Goal: Task Accomplishment & Management: Use online tool/utility

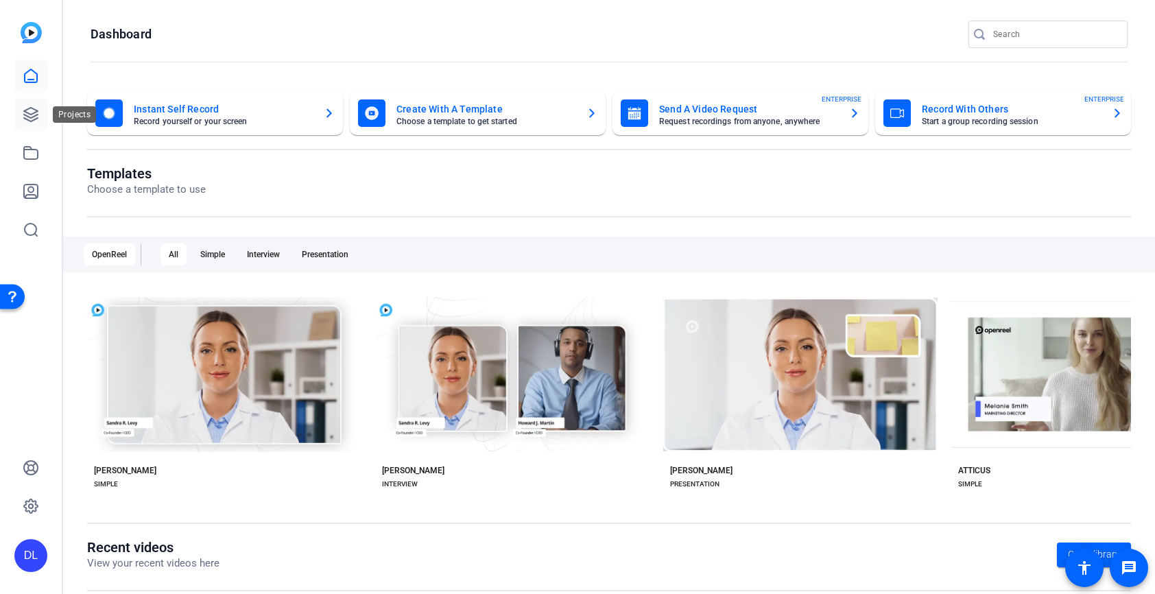
click at [34, 111] on icon at bounding box center [31, 114] width 16 height 16
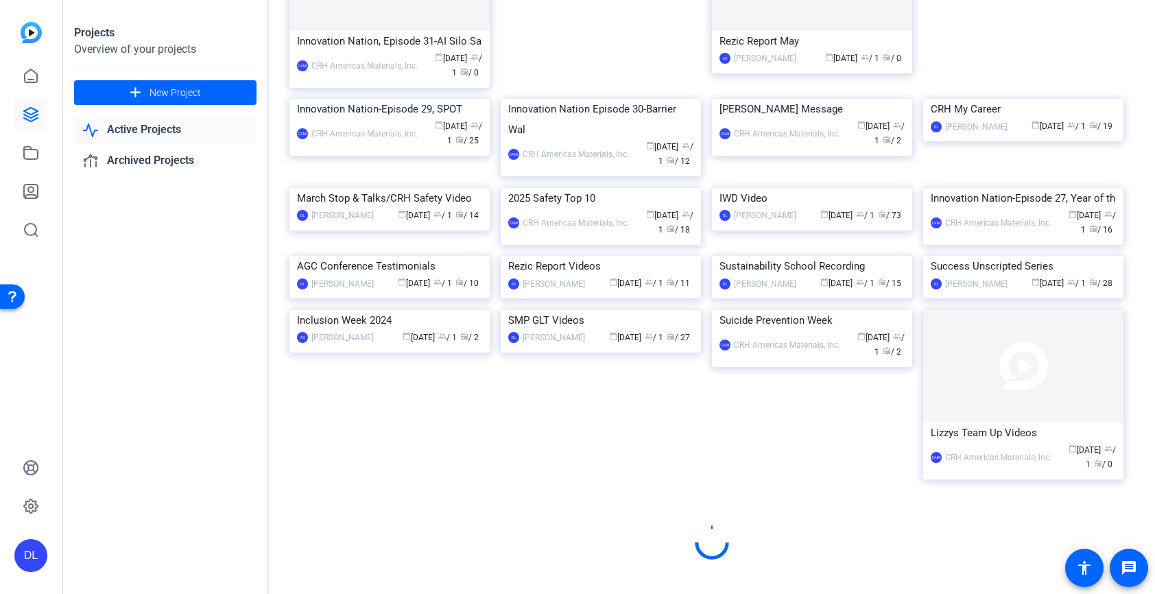
scroll to position [668, 0]
click at [1028, 256] on img at bounding box center [1023, 256] width 200 height 0
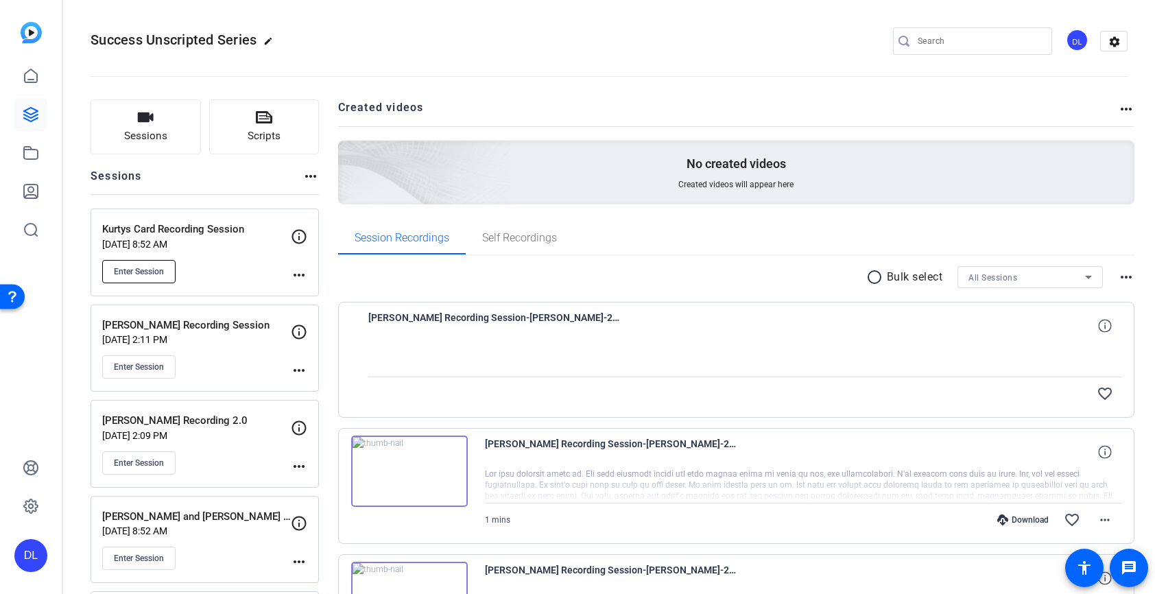
click at [151, 281] on button "Enter Session" at bounding box center [138, 271] width 73 height 23
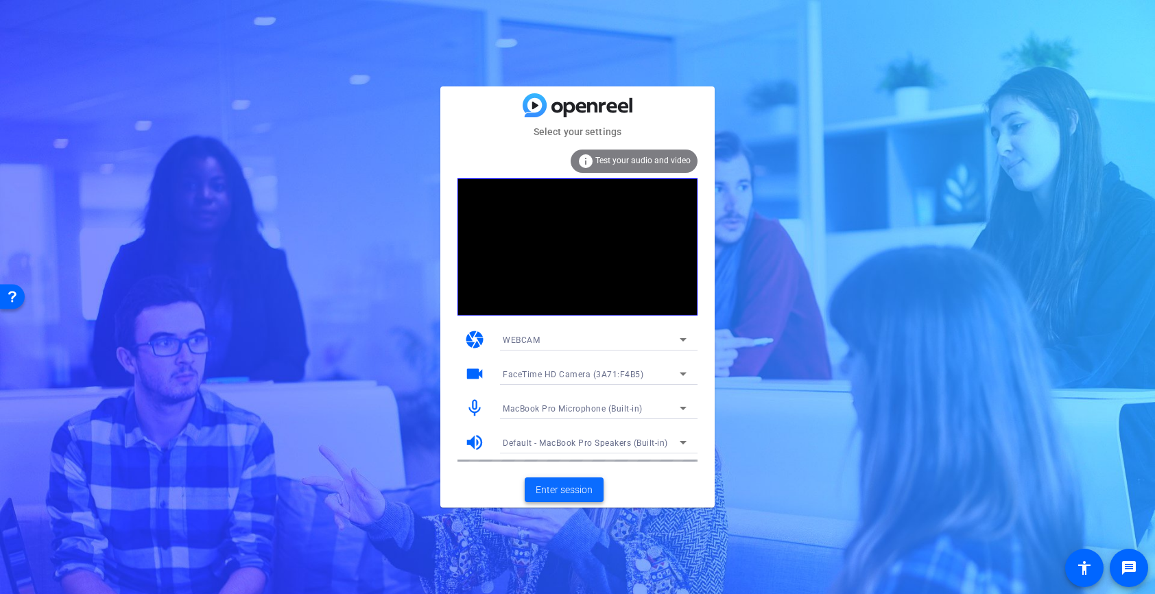
click at [565, 493] on span "Enter session" at bounding box center [564, 490] width 57 height 14
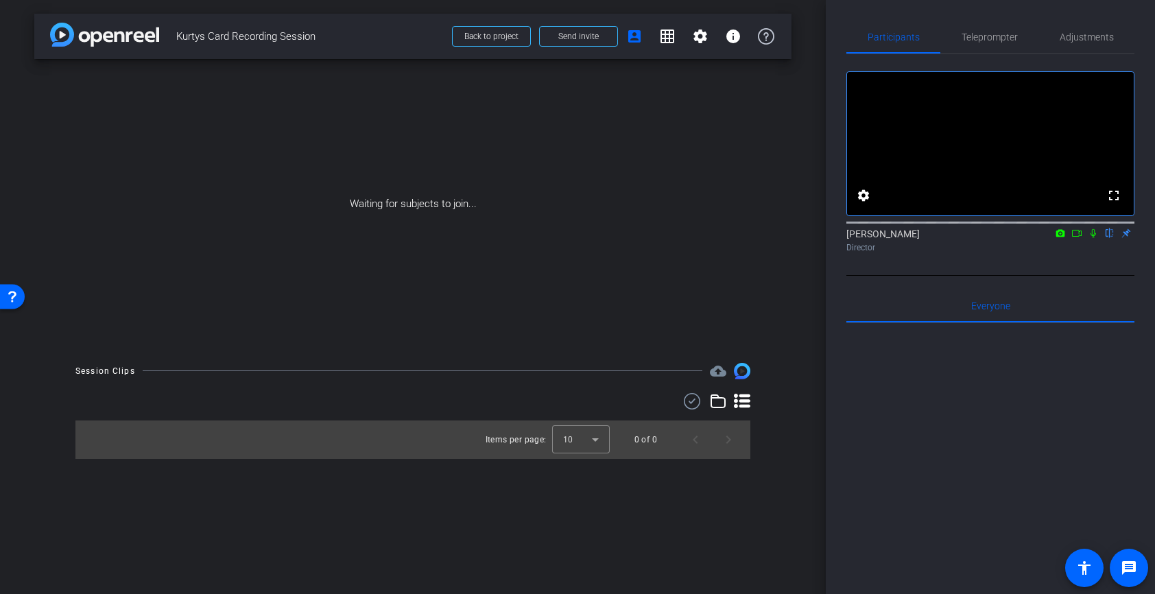
click at [1079, 238] on icon at bounding box center [1077, 233] width 11 height 10
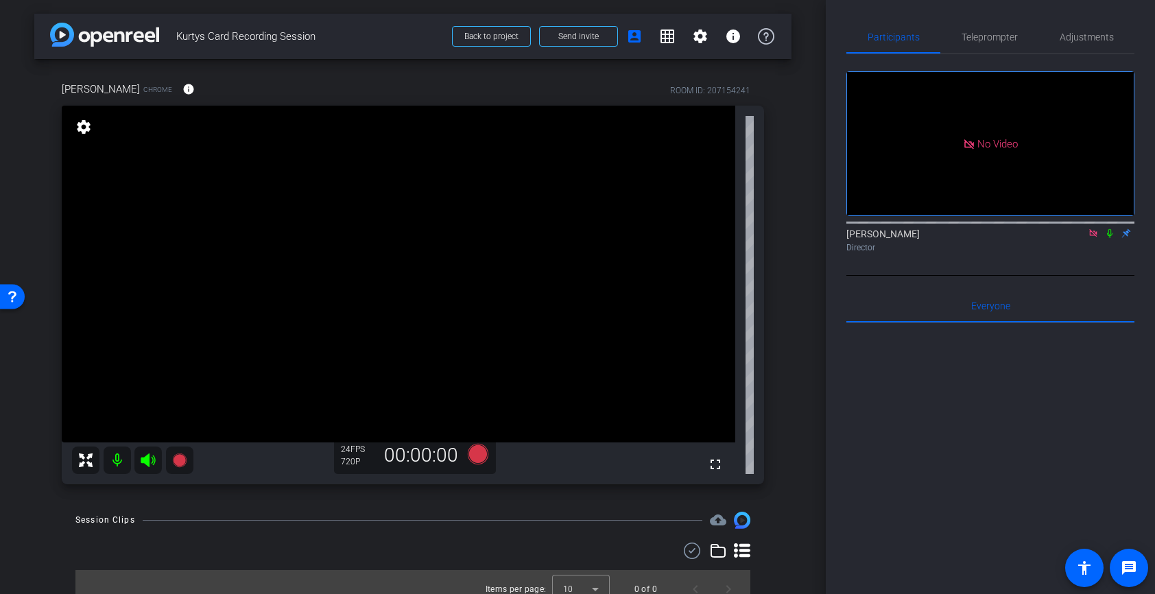
click at [1096, 238] on icon at bounding box center [1093, 233] width 11 height 10
click at [1079, 36] on span "Adjustments" at bounding box center [1087, 37] width 54 height 10
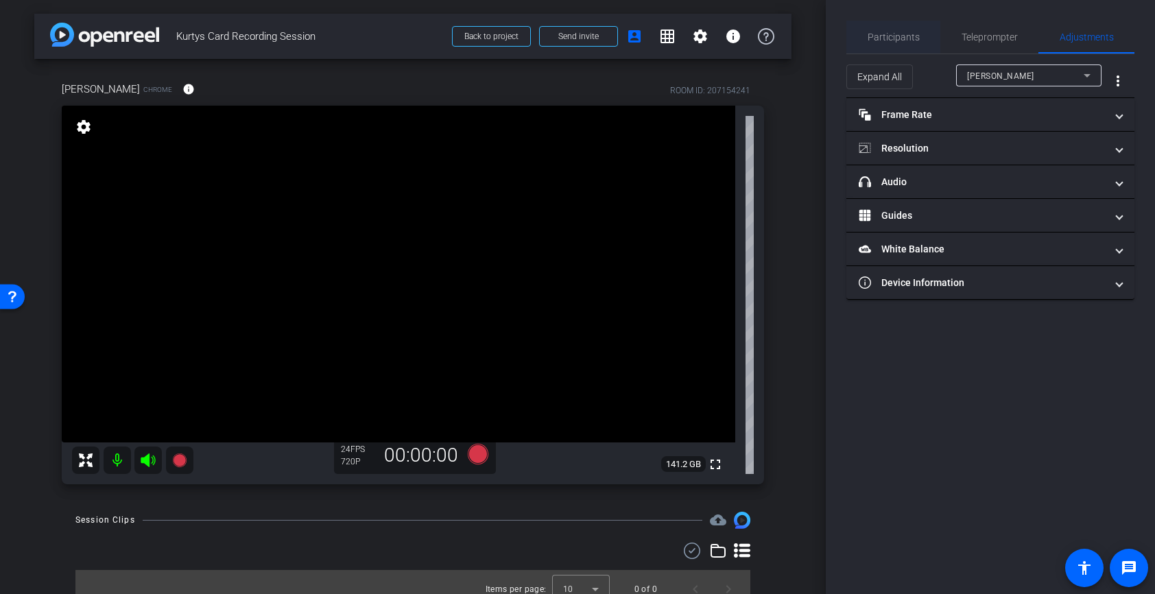
click at [887, 37] on span "Participants" at bounding box center [894, 37] width 52 height 10
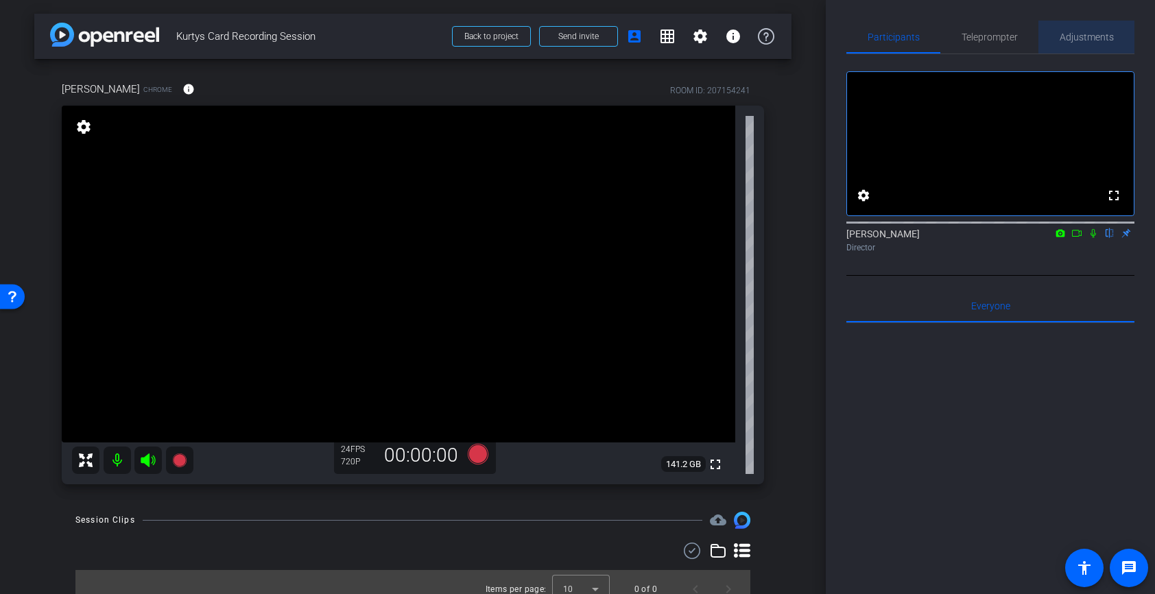
click at [1100, 27] on span "Adjustments" at bounding box center [1087, 37] width 54 height 33
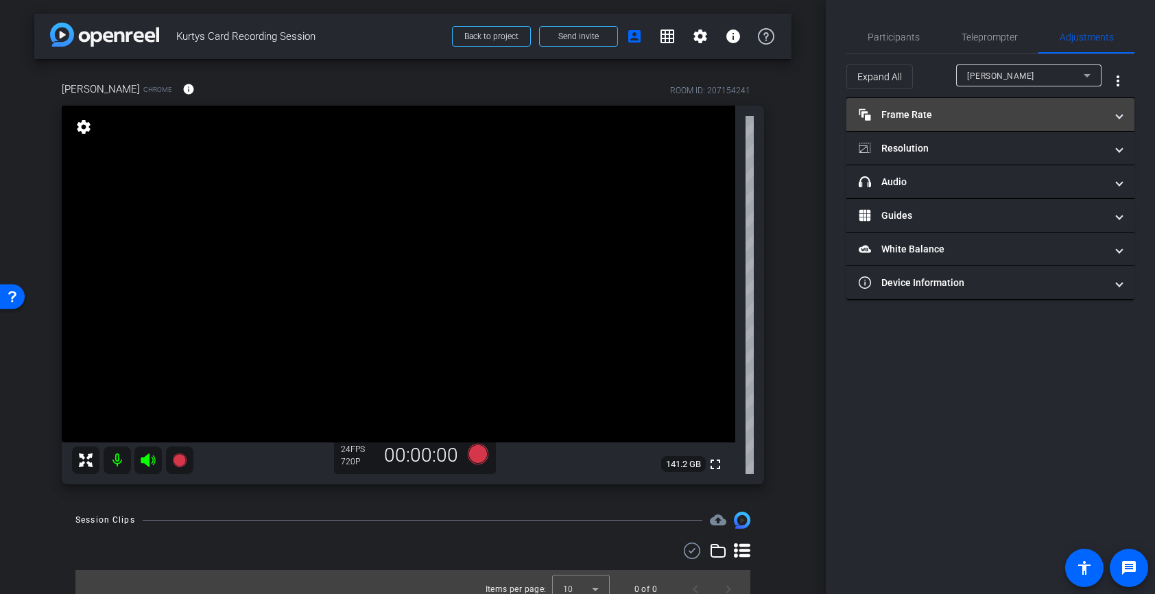
click at [1000, 118] on mat-panel-title "Frame Rate Frame Rate" at bounding box center [982, 115] width 247 height 14
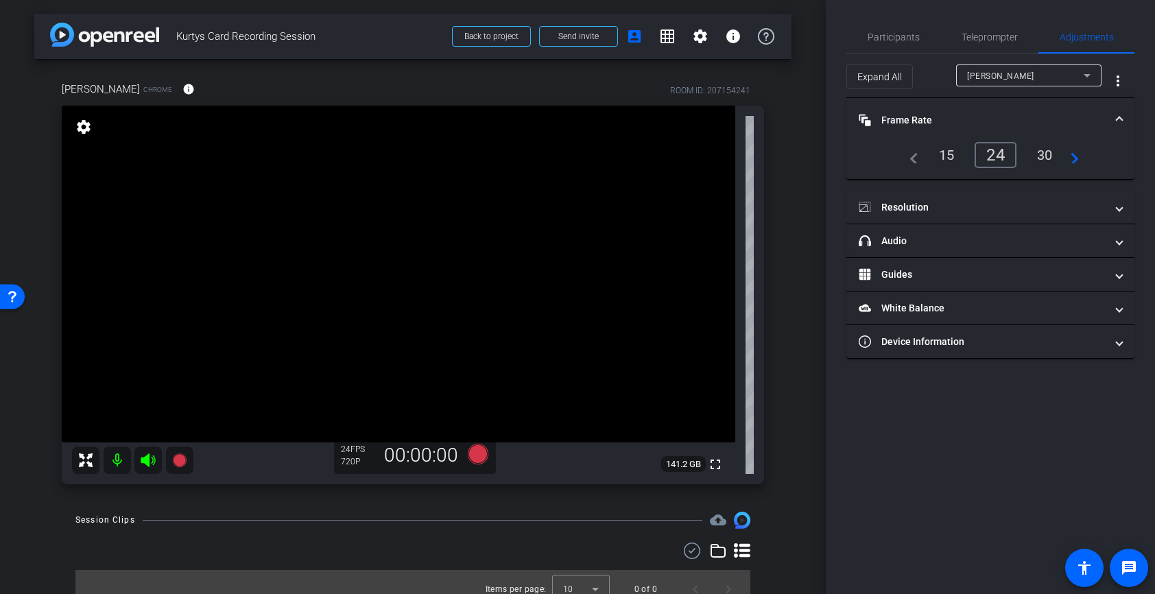
click at [1044, 156] on div "30" at bounding box center [1045, 154] width 36 height 23
click at [958, 117] on mat-panel-title "Frame Rate Frame Rate" at bounding box center [982, 120] width 247 height 14
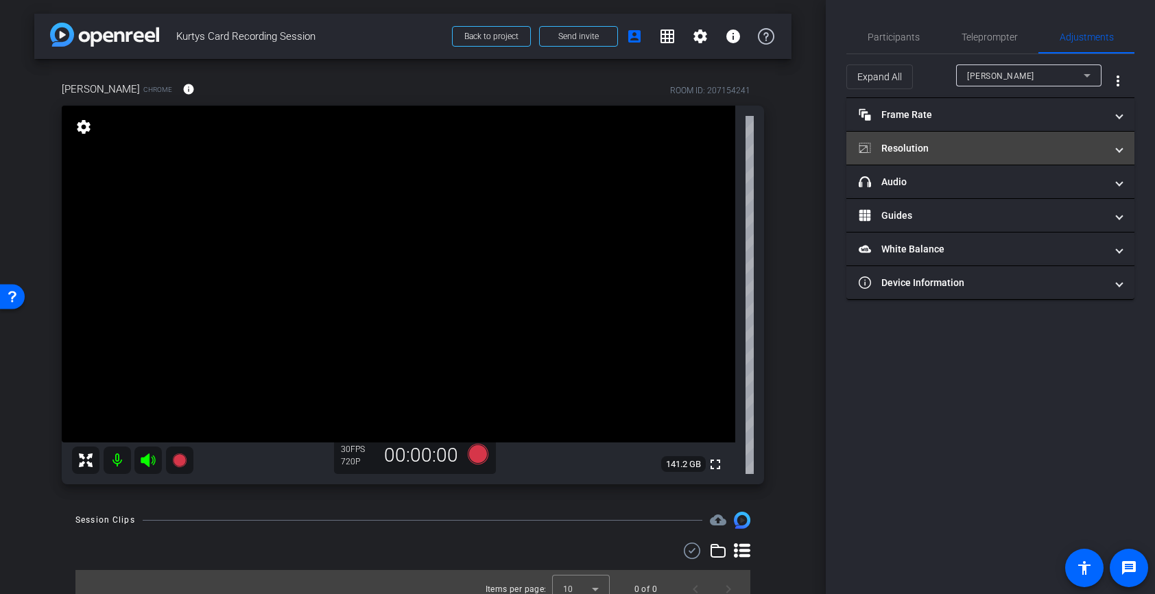
click at [953, 149] on mat-panel-title "Resolution" at bounding box center [982, 148] width 247 height 14
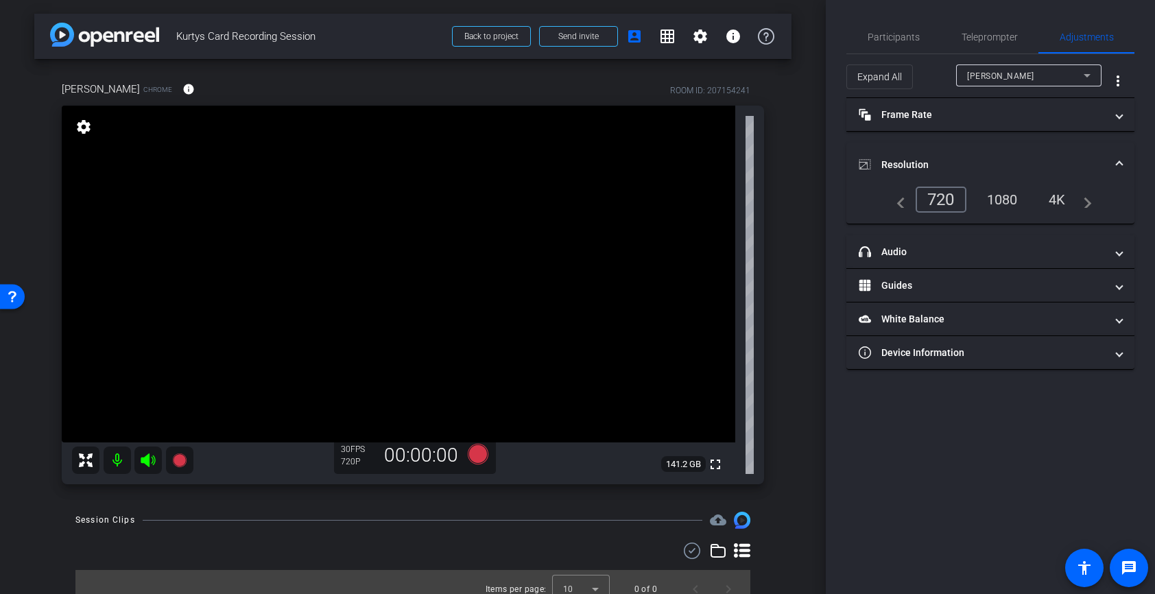
click at [1002, 201] on div "1080" at bounding box center [1002, 199] width 51 height 23
click at [1044, 166] on mat-panel-title "Resolution" at bounding box center [982, 165] width 247 height 14
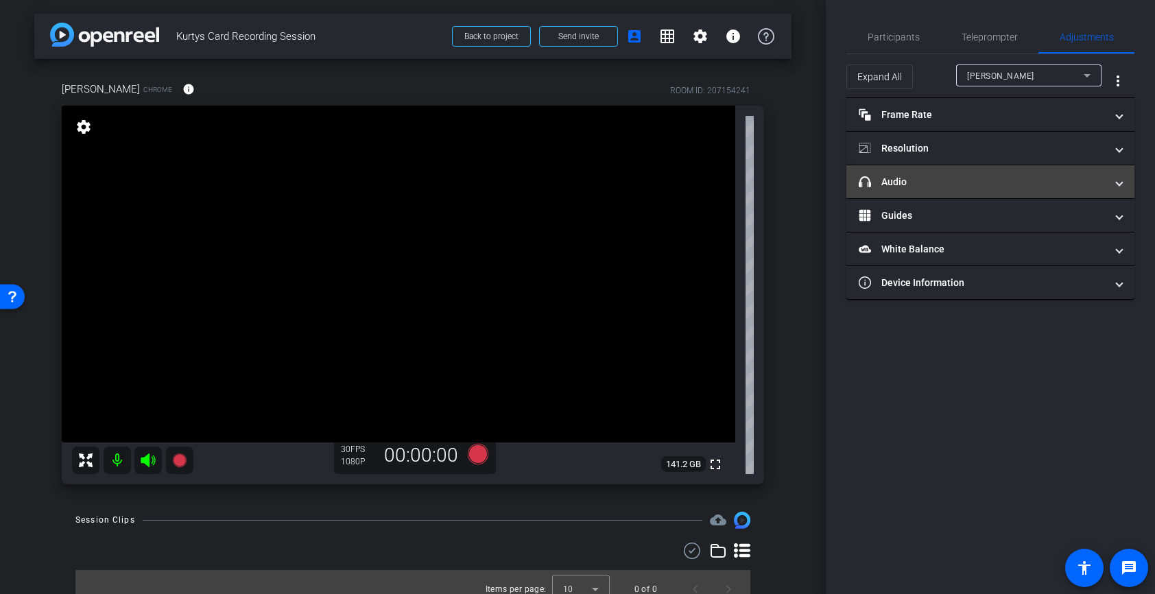
click at [1031, 189] on mat-expansion-panel-header "headphone icon Audio" at bounding box center [991, 181] width 288 height 33
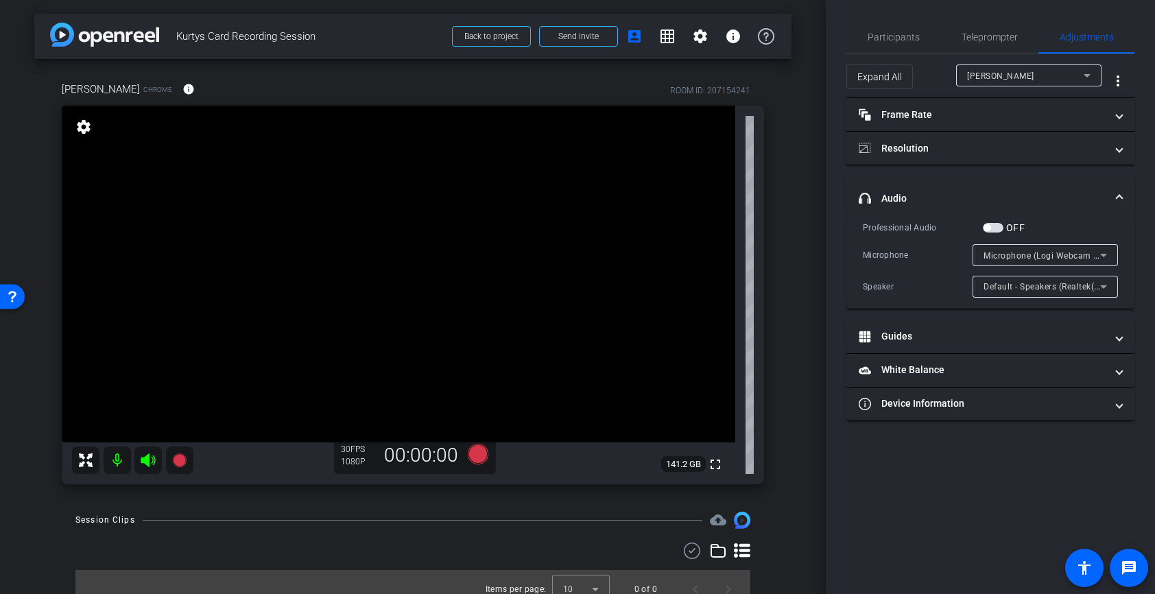
click at [1031, 189] on mat-expansion-panel-header "headphone icon Audio" at bounding box center [991, 198] width 288 height 44
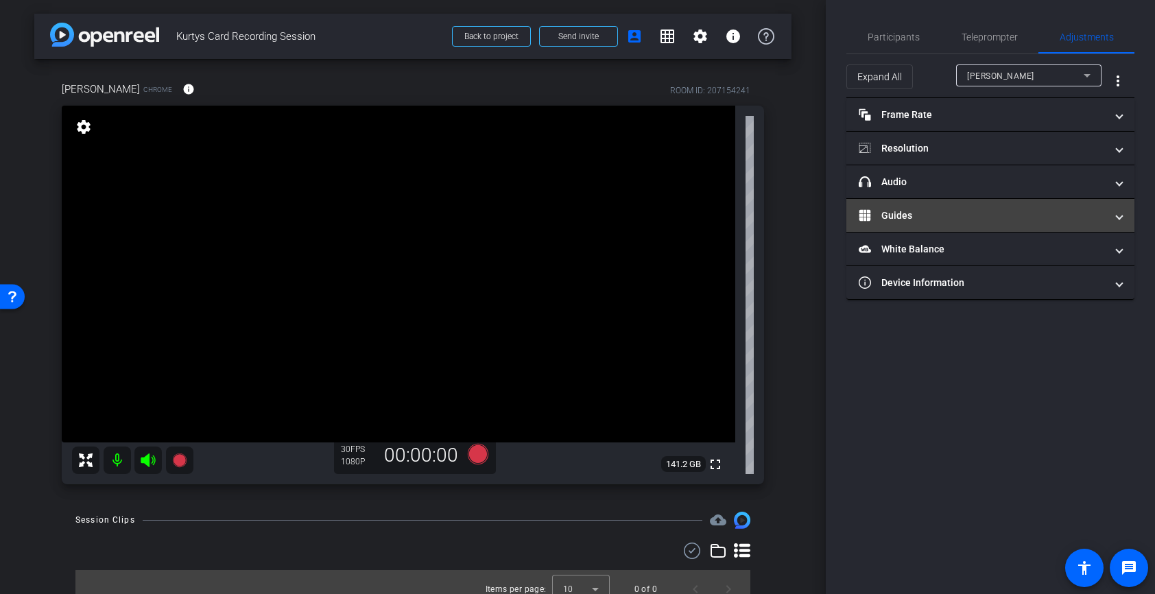
click at [1030, 211] on mat-panel-title "Guides" at bounding box center [982, 216] width 247 height 14
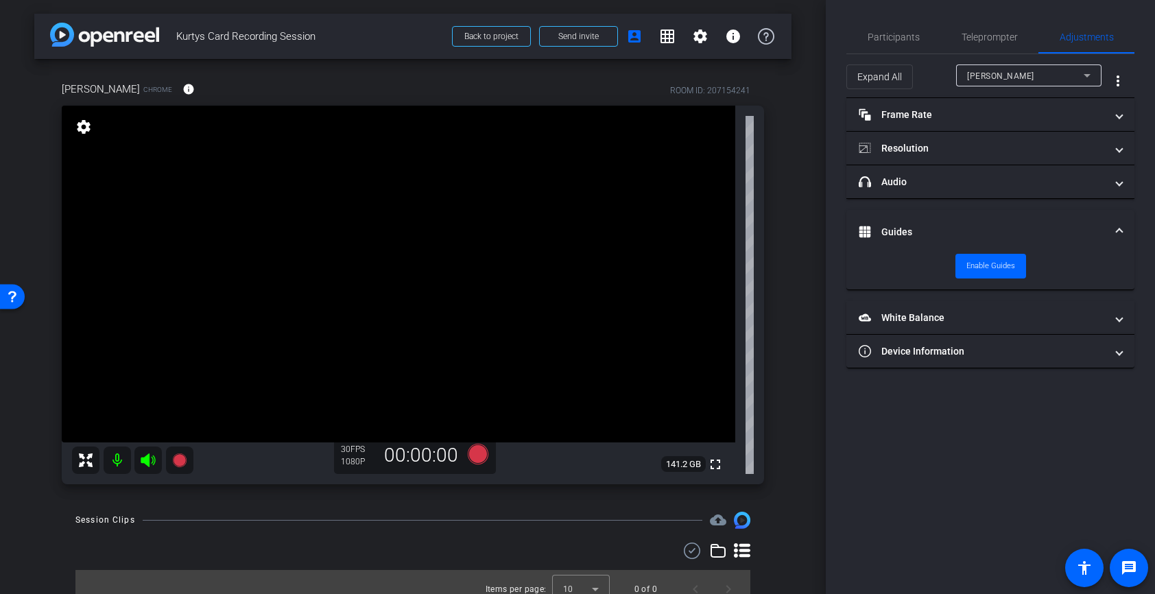
click at [1028, 220] on mat-expansion-panel-header "Guides" at bounding box center [991, 232] width 288 height 44
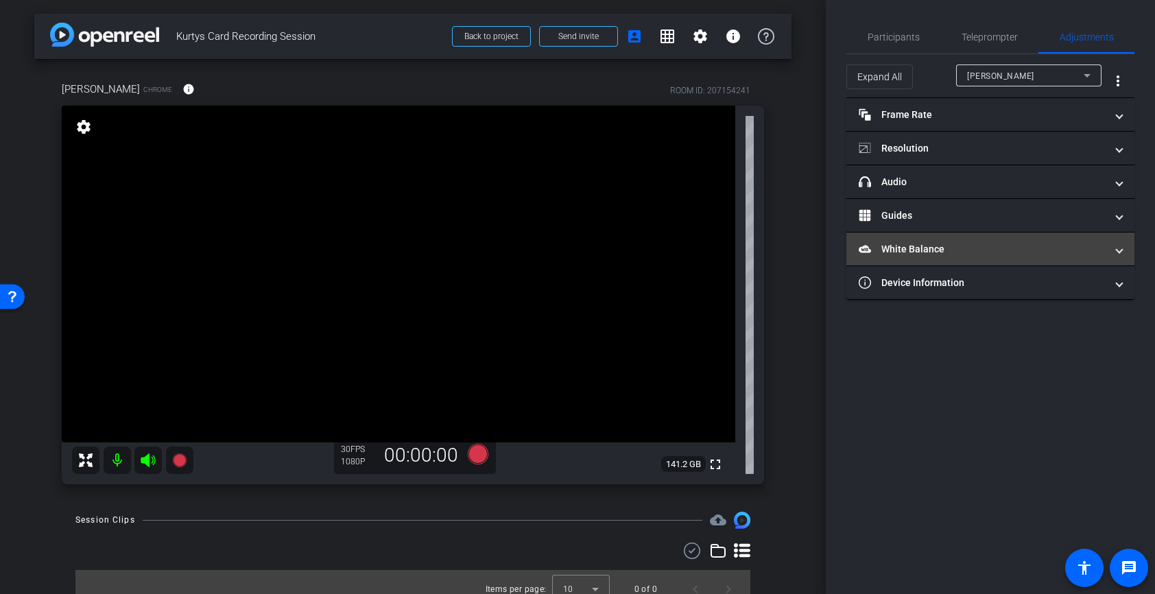
click at [1027, 246] on mat-panel-title "White Balance White Balance" at bounding box center [982, 249] width 247 height 14
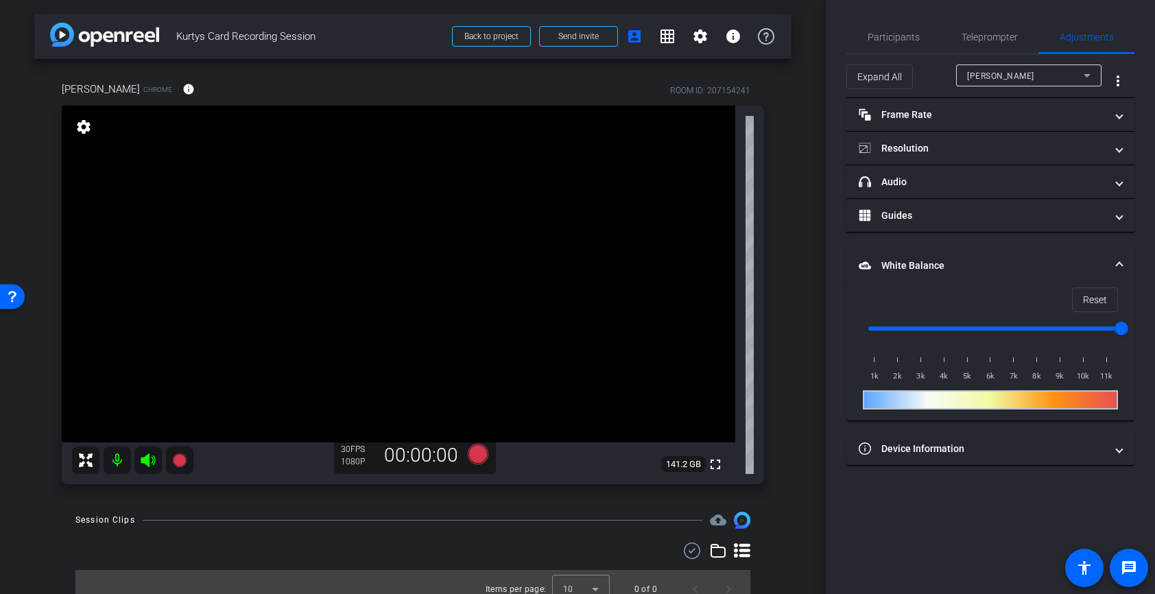
click at [1026, 255] on mat-expansion-panel-header "White Balance White Balance" at bounding box center [991, 266] width 288 height 44
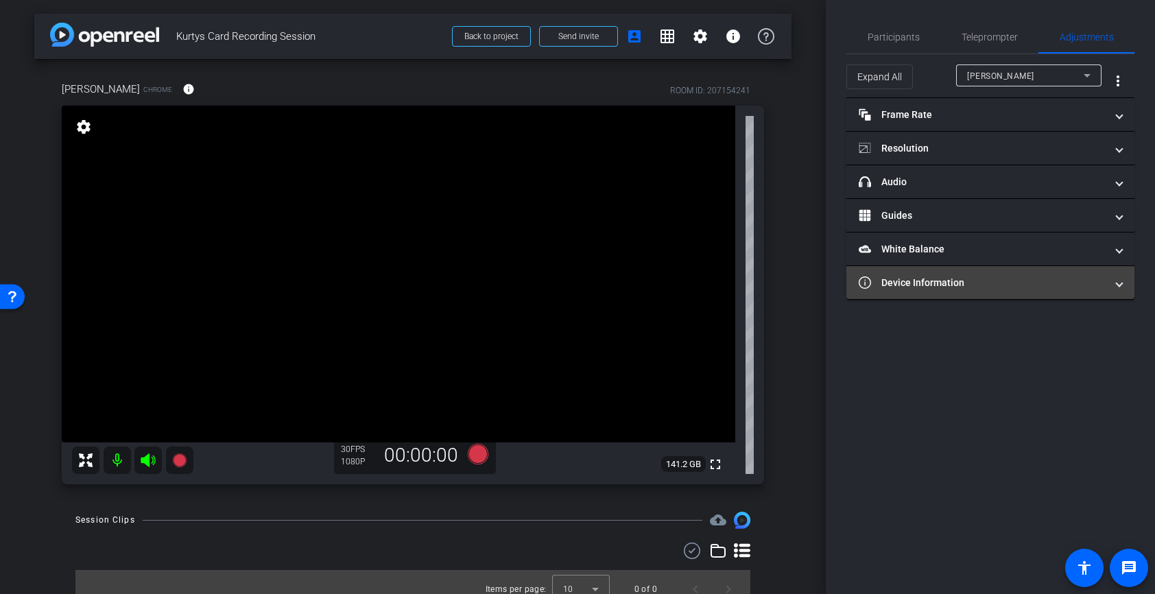
click at [1013, 281] on mat-panel-title "Device Information" at bounding box center [982, 283] width 247 height 14
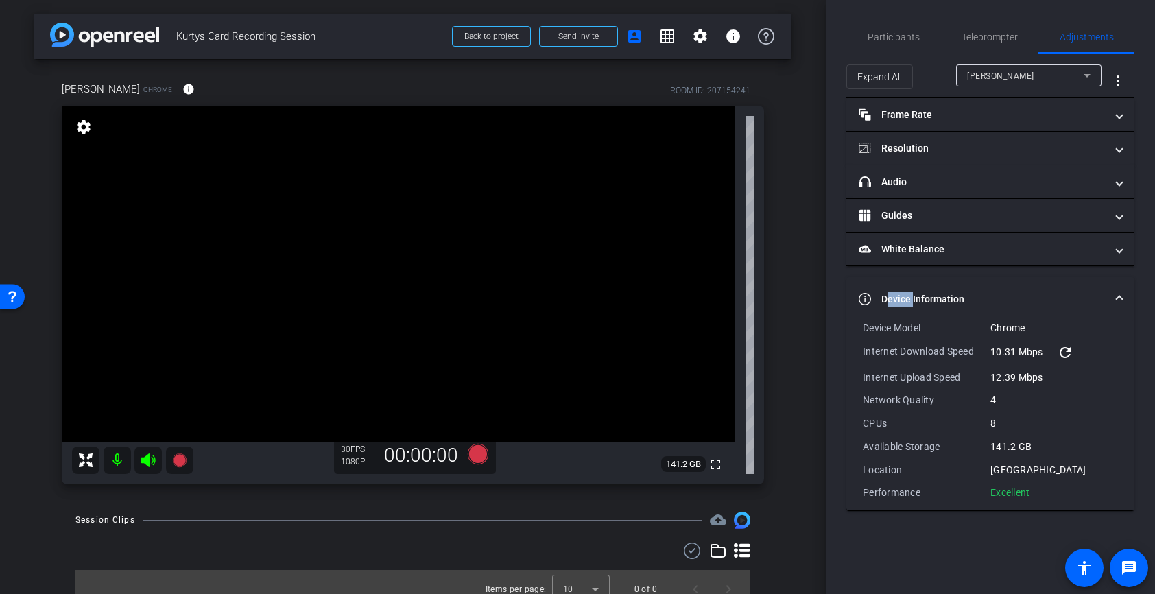
click at [1013, 281] on mat-expansion-panel-header "Device Information" at bounding box center [991, 299] width 288 height 44
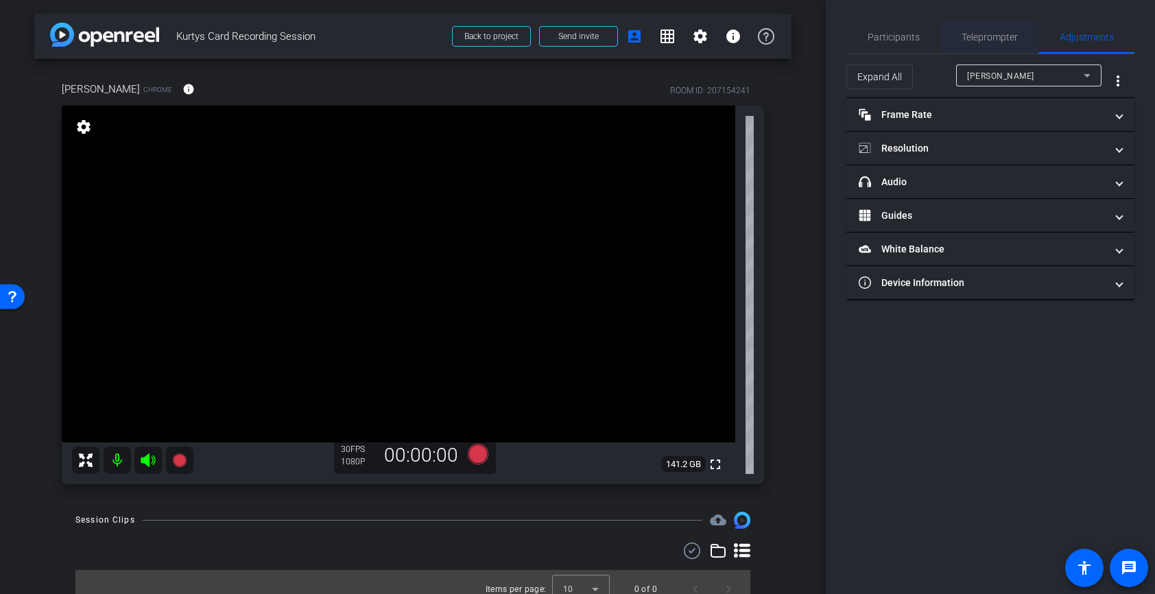
click at [978, 32] on span "Teleprompter" at bounding box center [990, 37] width 56 height 10
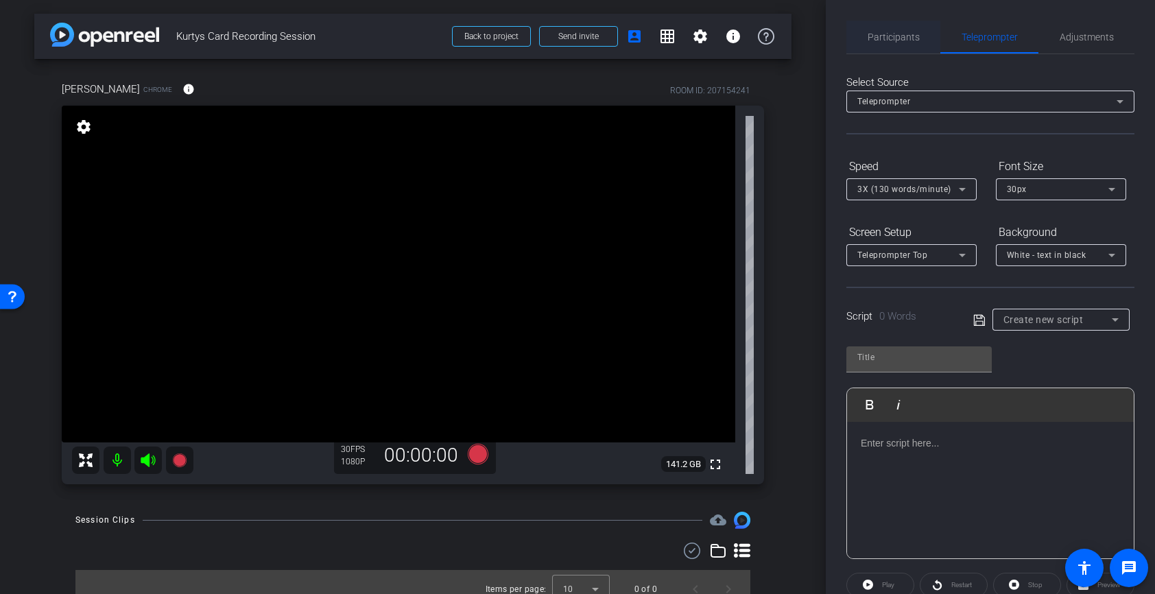
click at [884, 35] on span "Participants" at bounding box center [894, 37] width 52 height 10
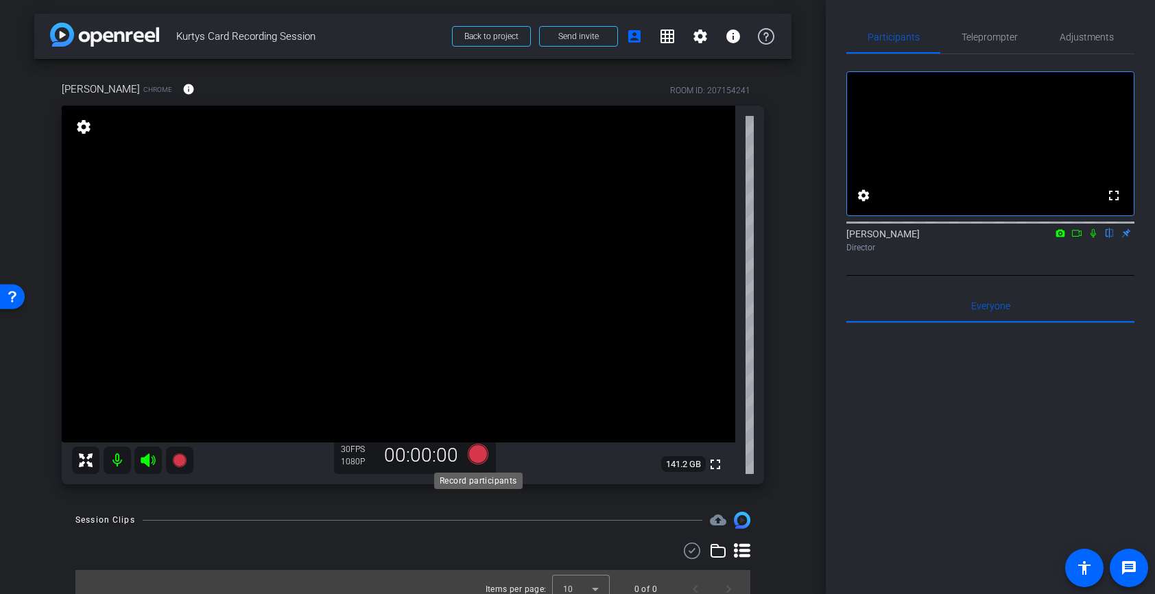
click at [474, 451] on icon at bounding box center [478, 454] width 21 height 21
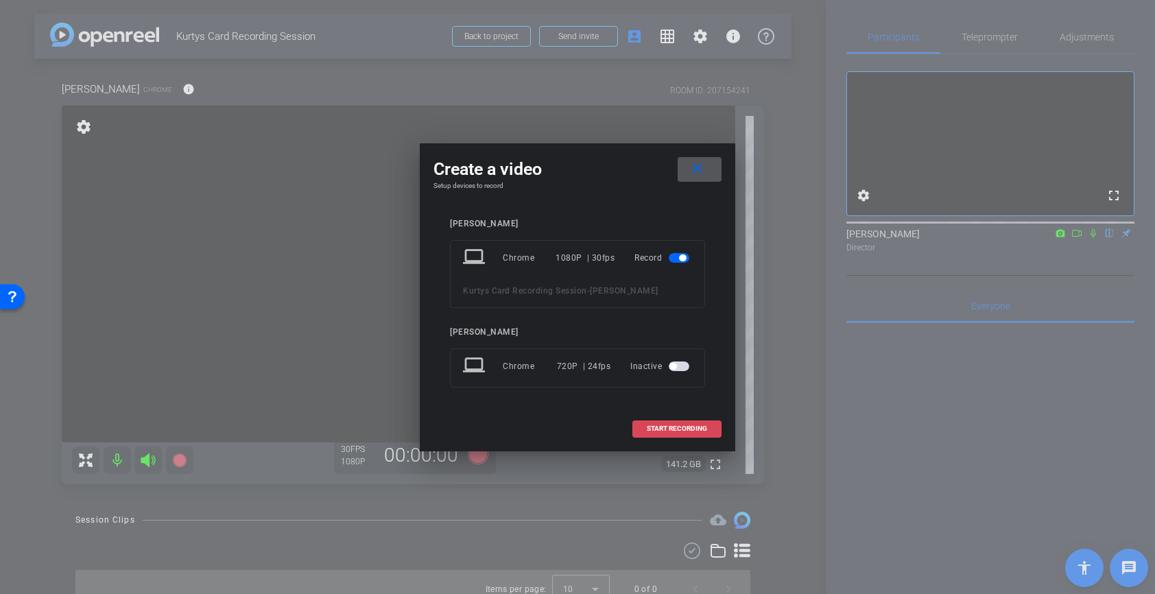
click at [657, 426] on span "START RECORDING" at bounding box center [677, 428] width 60 height 7
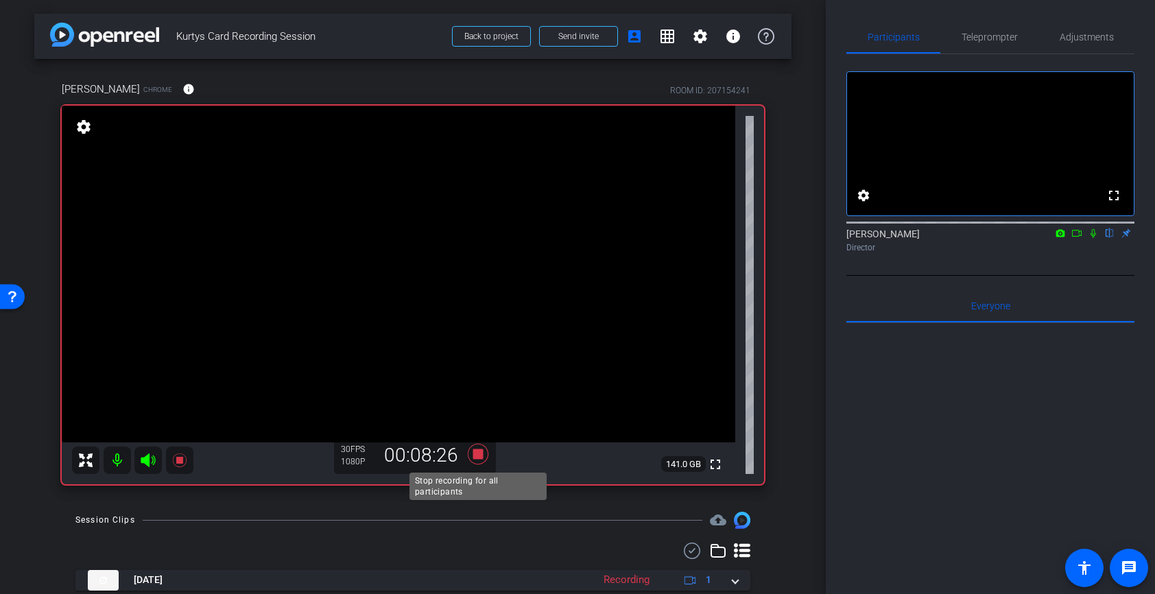
click at [477, 457] on icon at bounding box center [478, 454] width 21 height 21
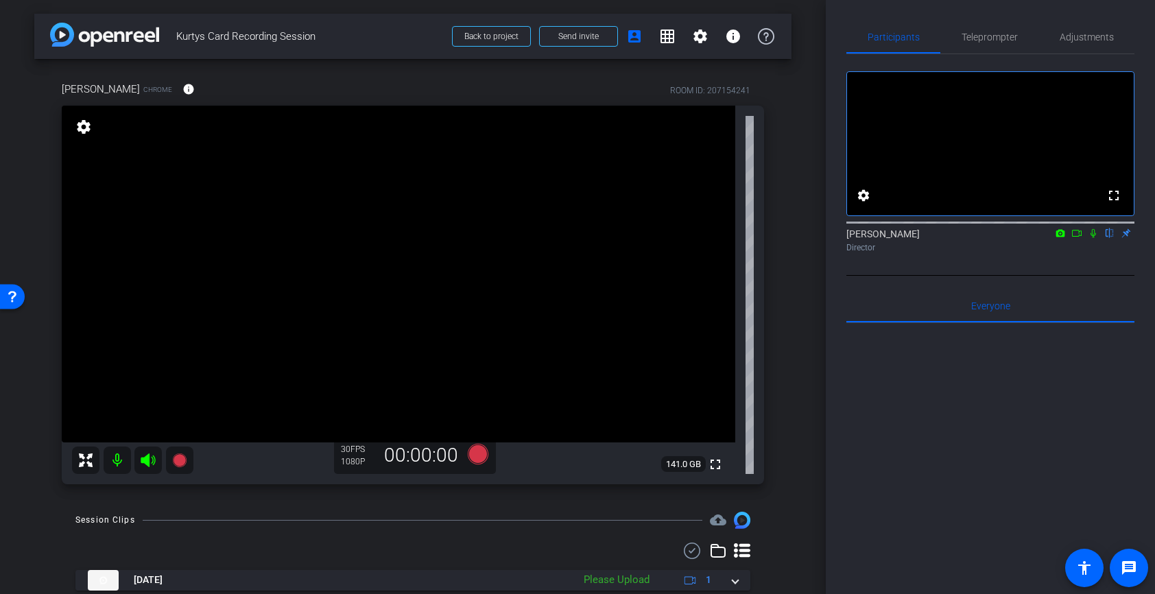
scroll to position [45, 0]
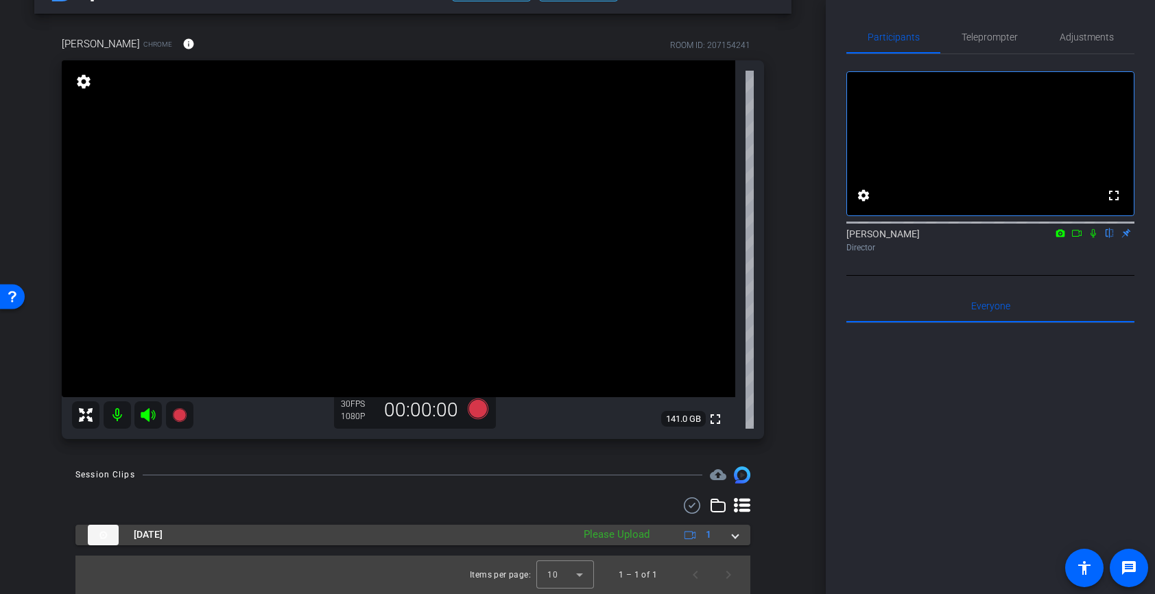
click at [740, 537] on mat-expansion-panel-header "[DATE] Please Upload 1" at bounding box center [412, 535] width 675 height 21
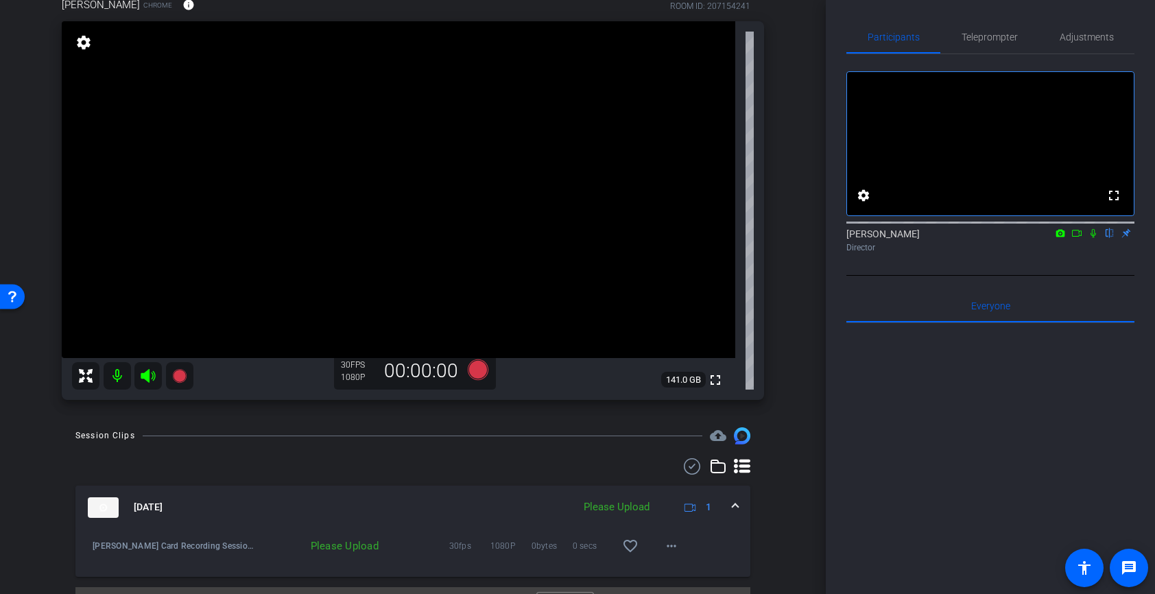
scroll to position [104, 0]
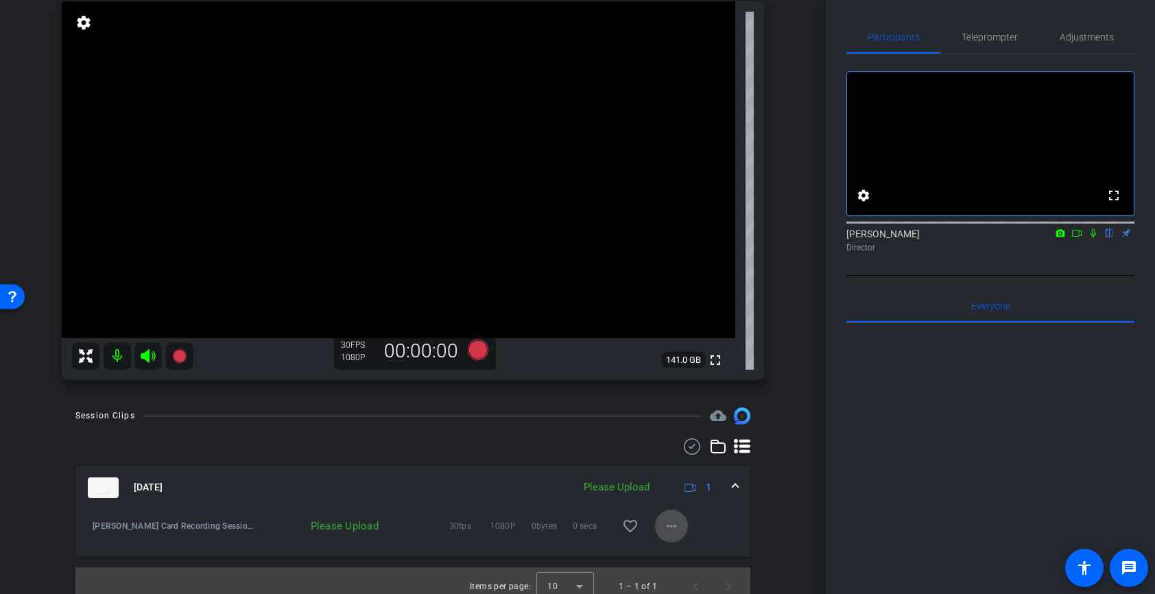
click at [669, 530] on mat-icon "more_horiz" at bounding box center [671, 526] width 16 height 16
click at [673, 467] on span "Upload" at bounding box center [693, 463] width 55 height 16
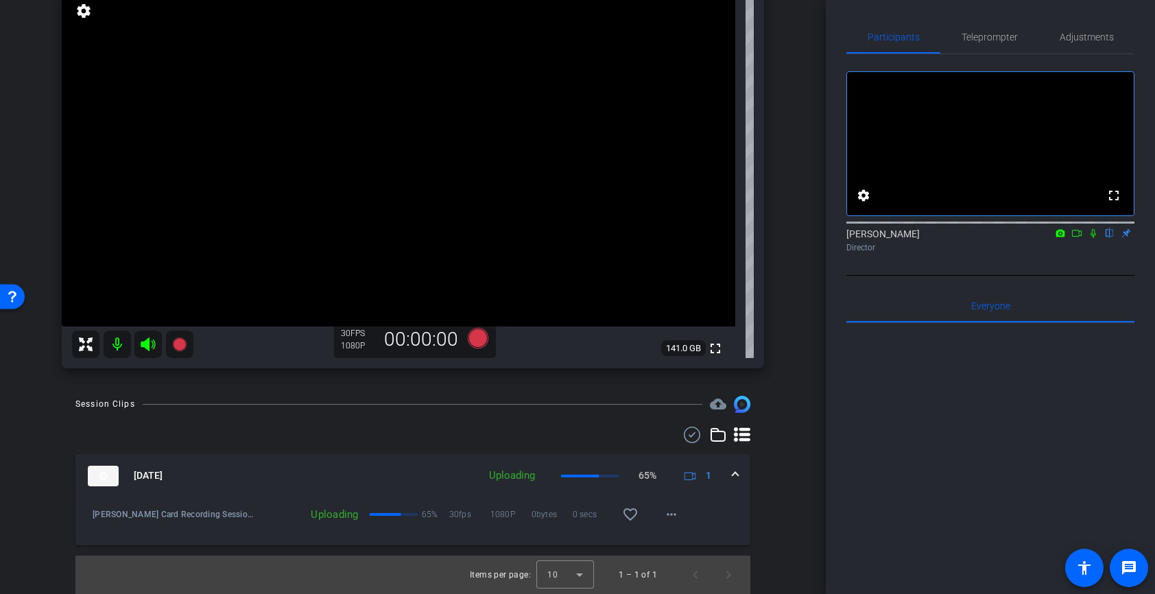
click at [731, 473] on div "[DATE] Uploading 65% 1" at bounding box center [410, 476] width 645 height 21
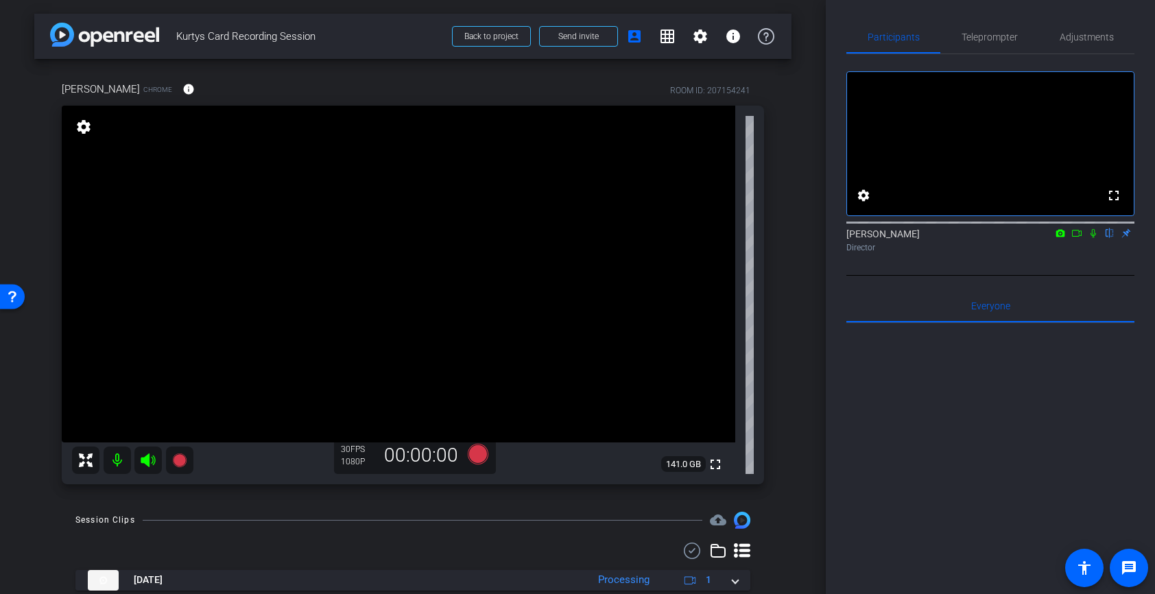
scroll to position [45, 0]
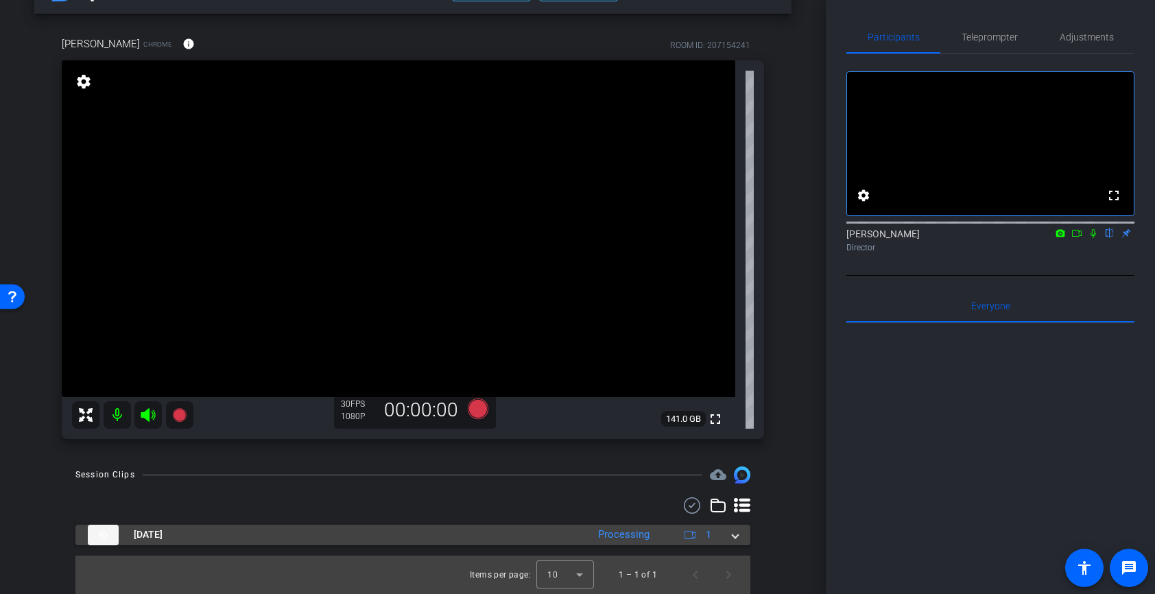
click at [733, 528] on span at bounding box center [735, 535] width 5 height 14
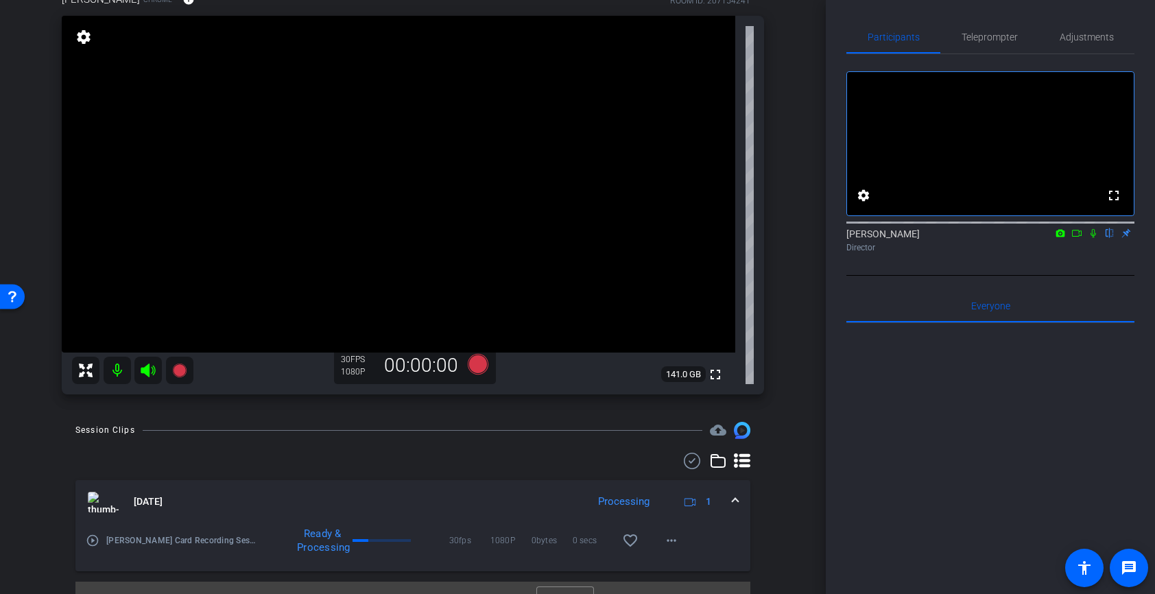
scroll to position [66, 0]
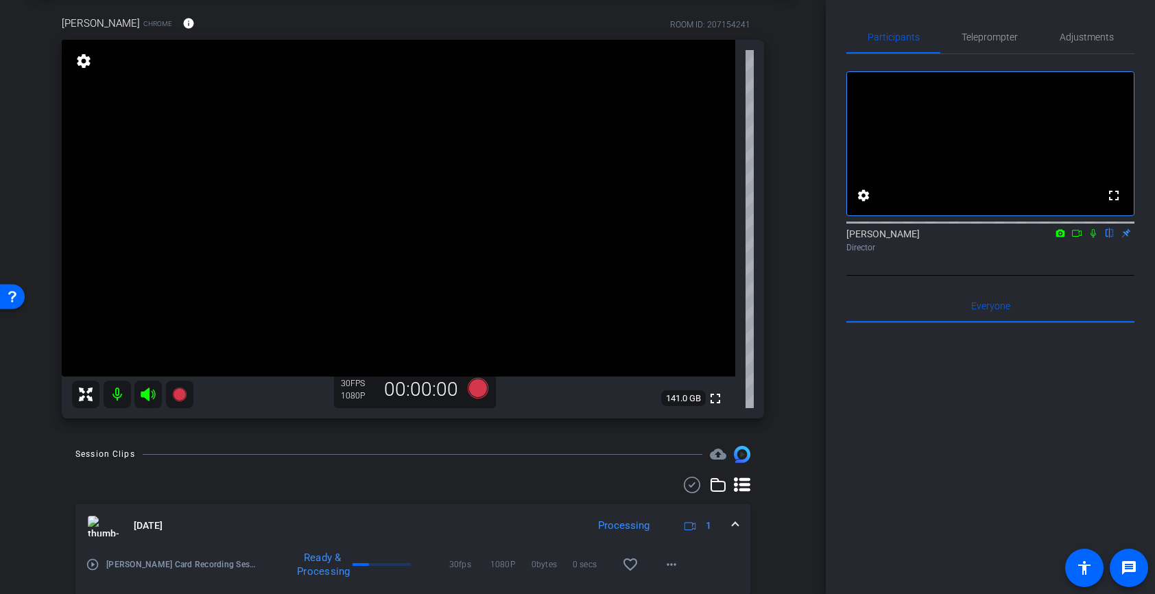
click at [729, 526] on div "[DATE] Processing 1" at bounding box center [410, 526] width 645 height 21
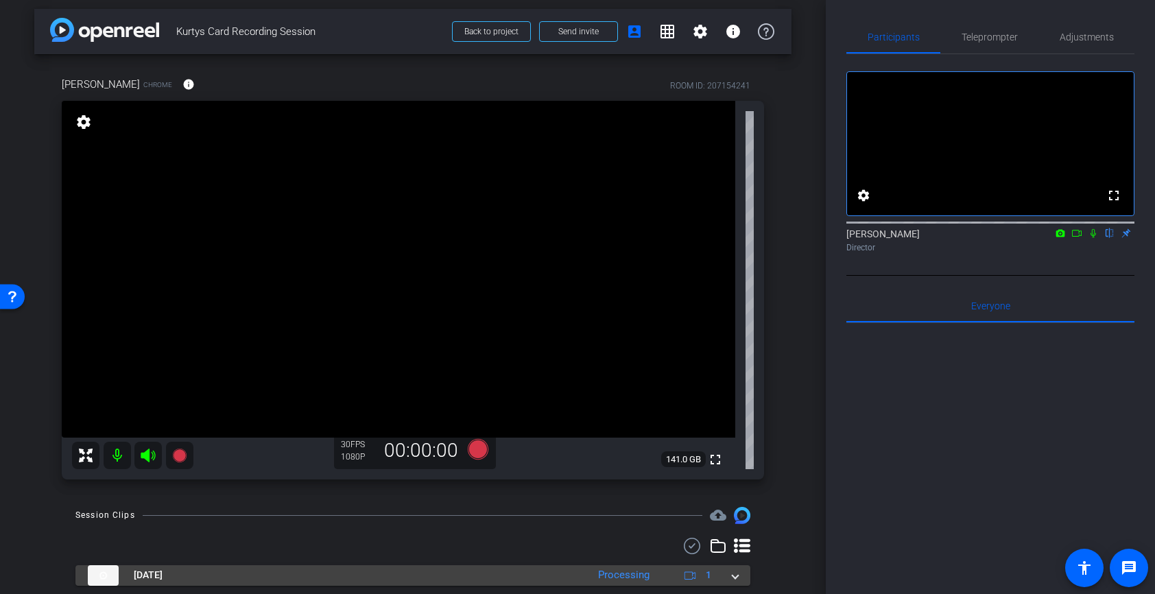
scroll to position [0, 0]
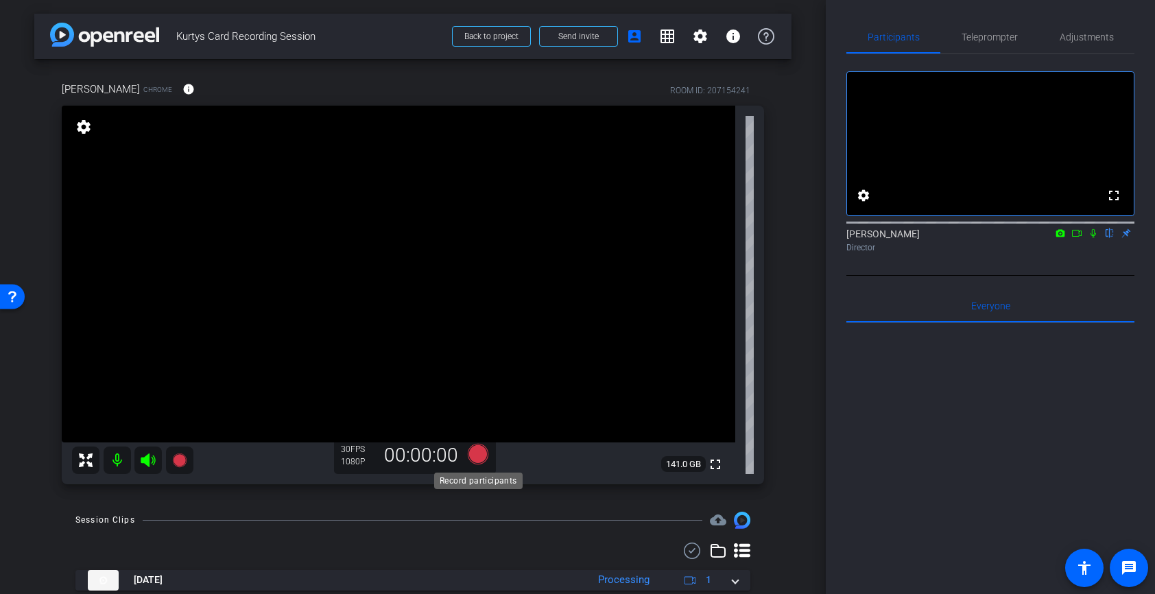
click at [477, 454] on icon at bounding box center [478, 454] width 21 height 21
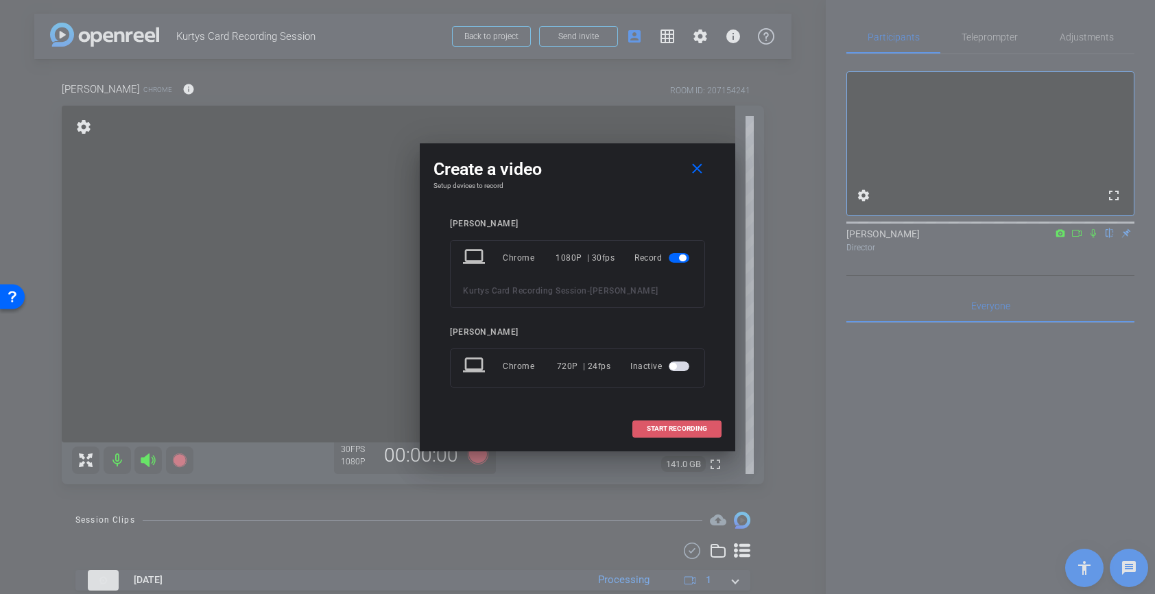
click at [691, 432] on span "START RECORDING" at bounding box center [677, 428] width 60 height 7
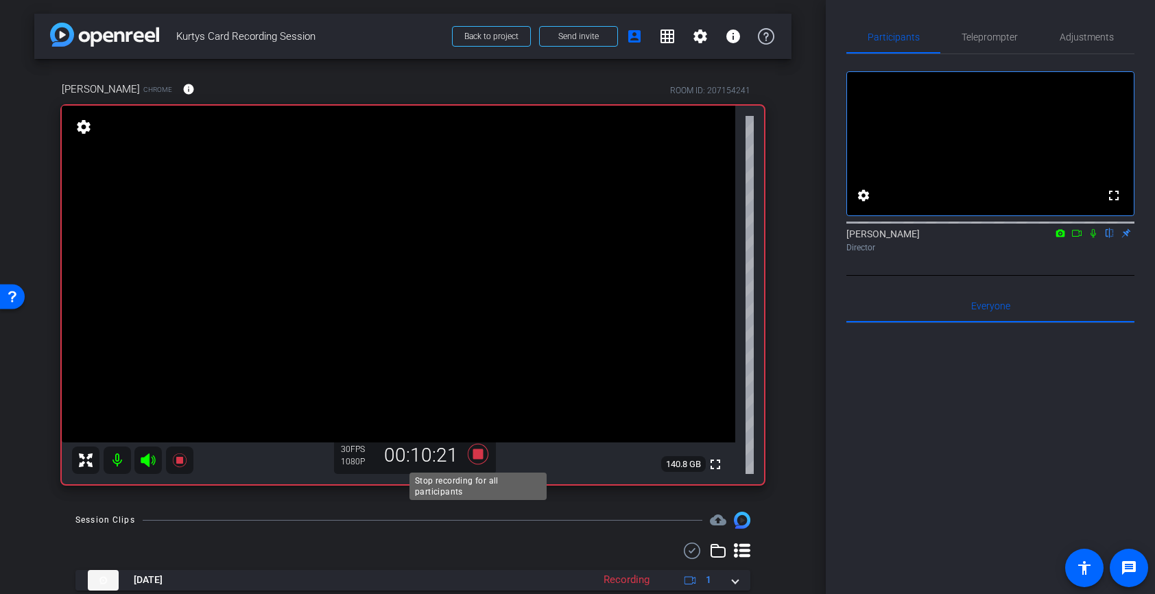
click at [478, 460] on icon at bounding box center [478, 454] width 33 height 25
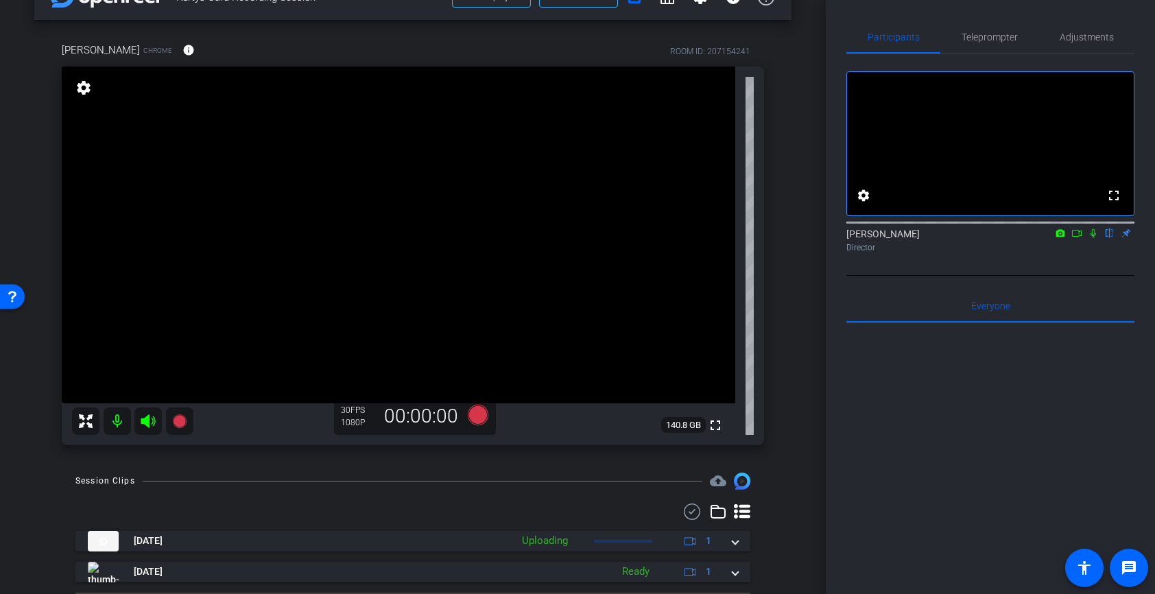
scroll to position [49, 0]
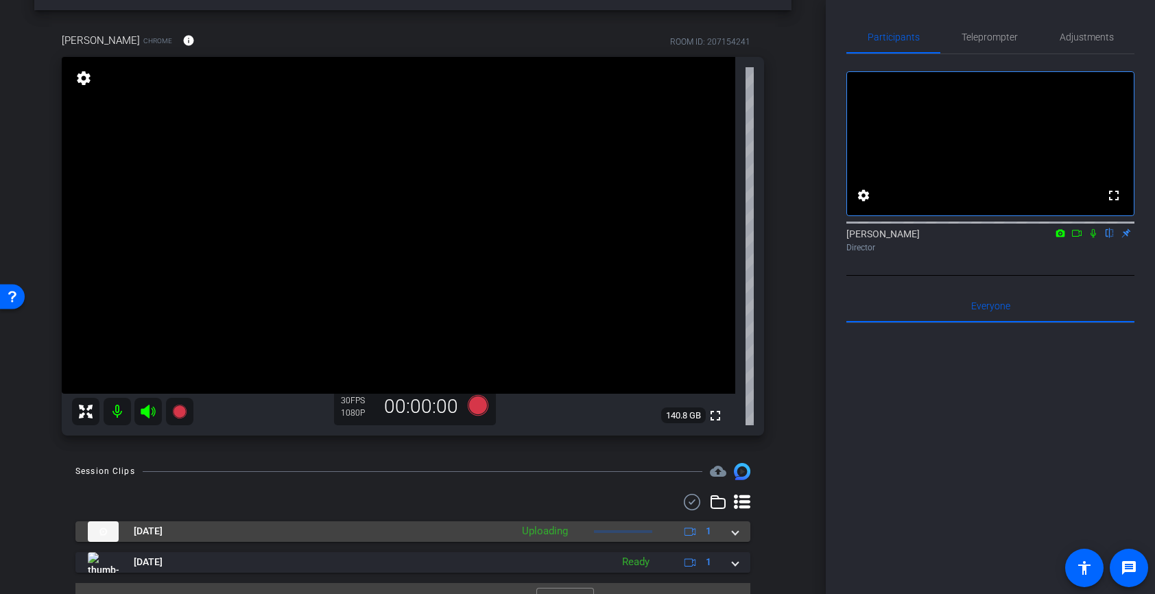
click at [739, 530] on mat-expansion-panel-header "[DATE] Uploading 1" at bounding box center [412, 531] width 675 height 21
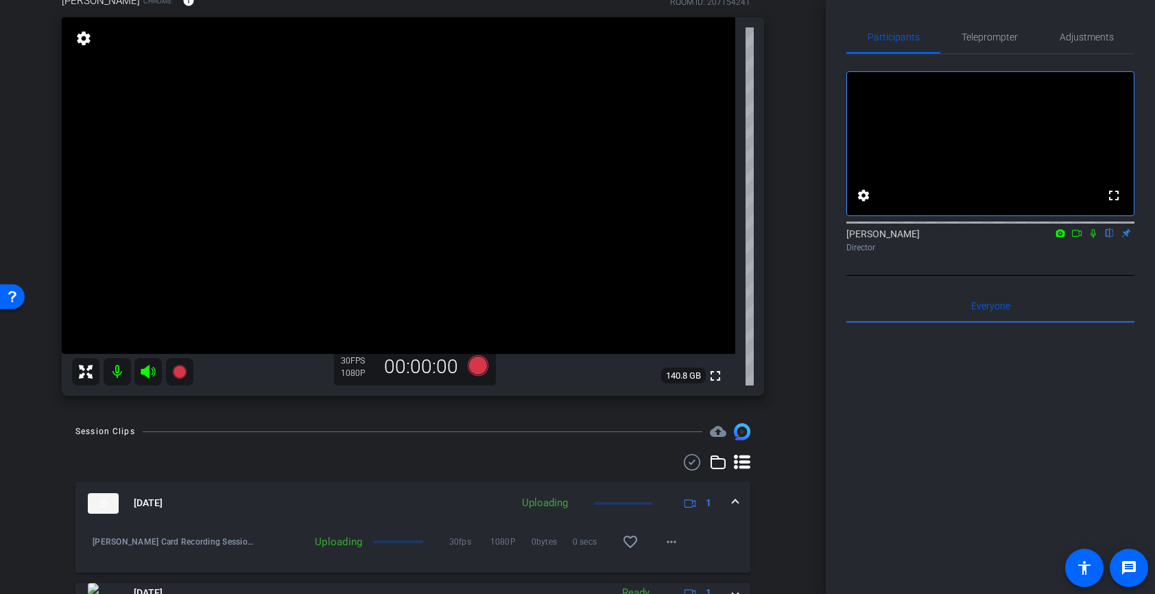
scroll to position [147, 0]
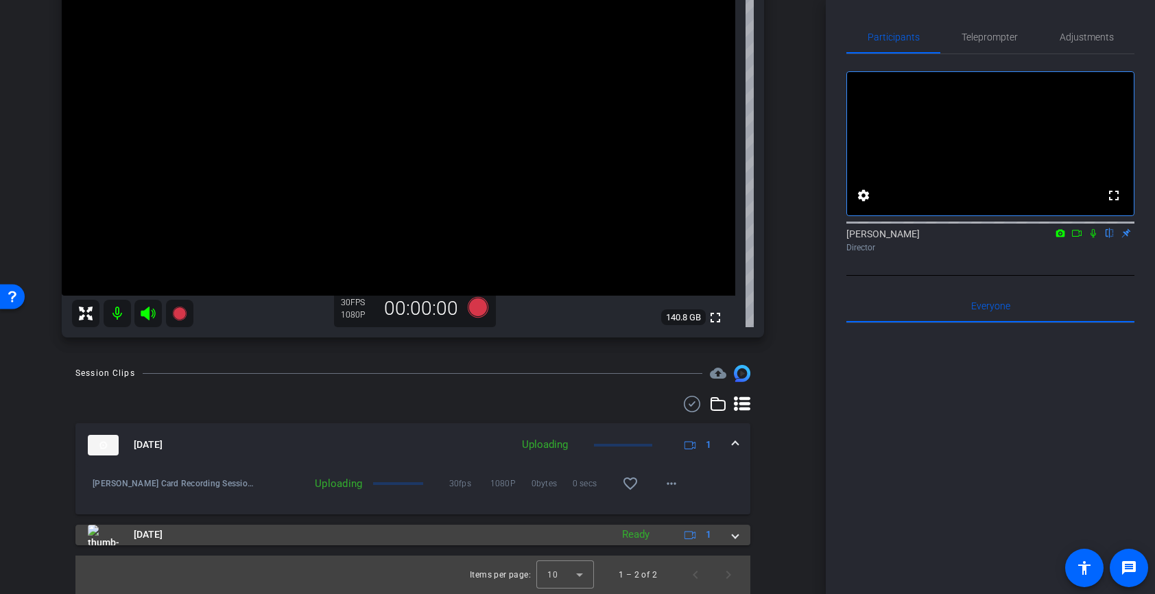
click at [501, 532] on mat-panel-title "[DATE]" at bounding box center [346, 535] width 517 height 21
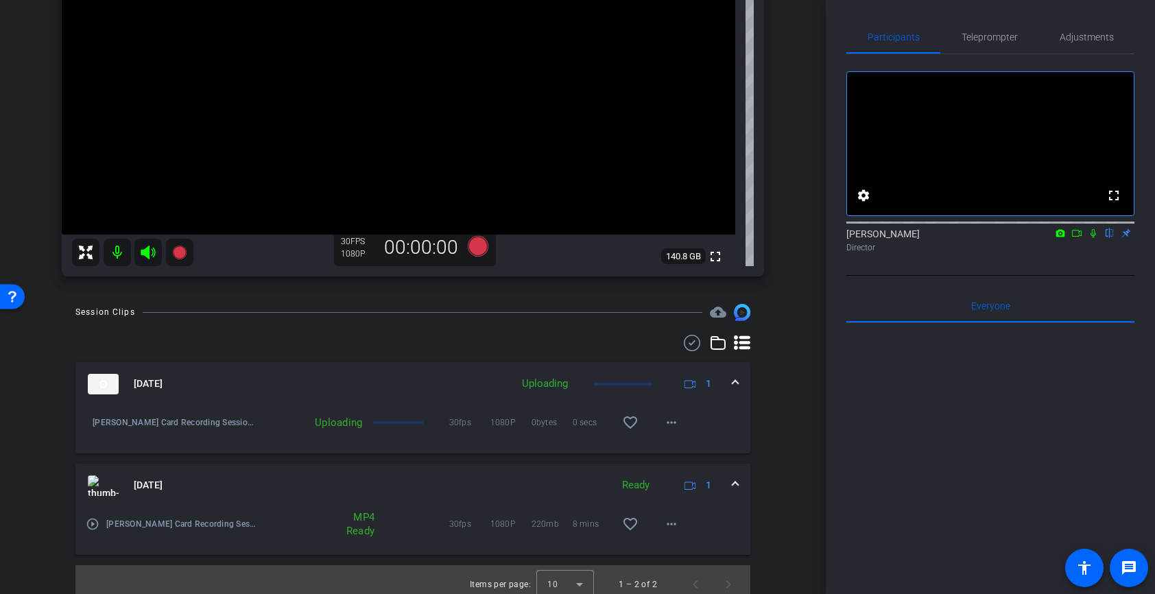
scroll to position [217, 0]
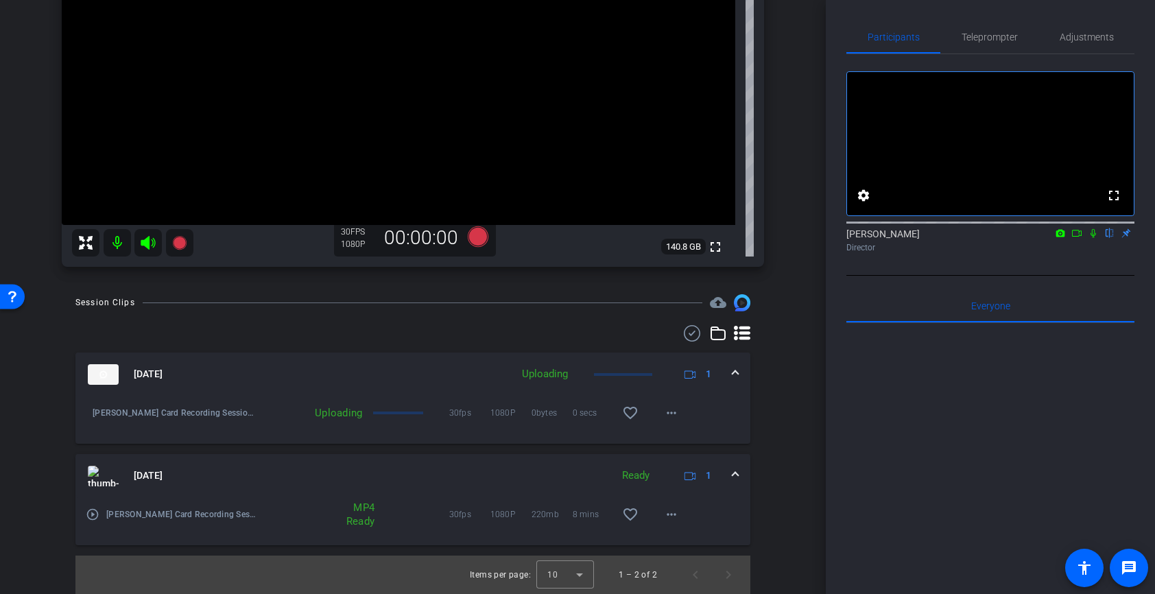
click at [738, 372] on mat-expansion-panel-header "[DATE] Uploading 1" at bounding box center [412, 375] width 675 height 44
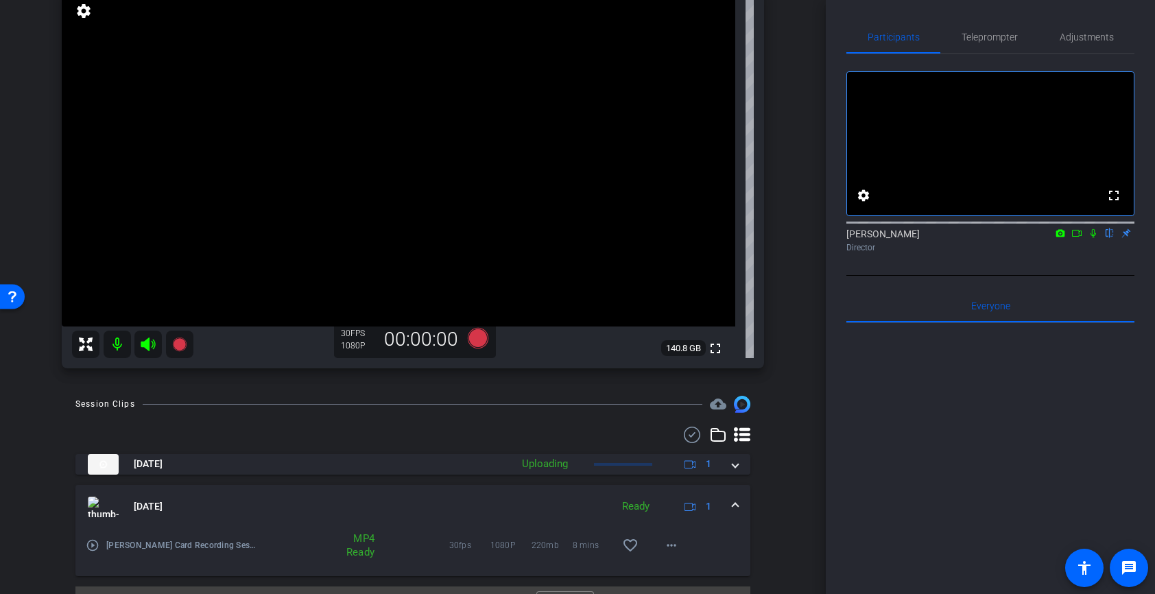
scroll to position [115, 0]
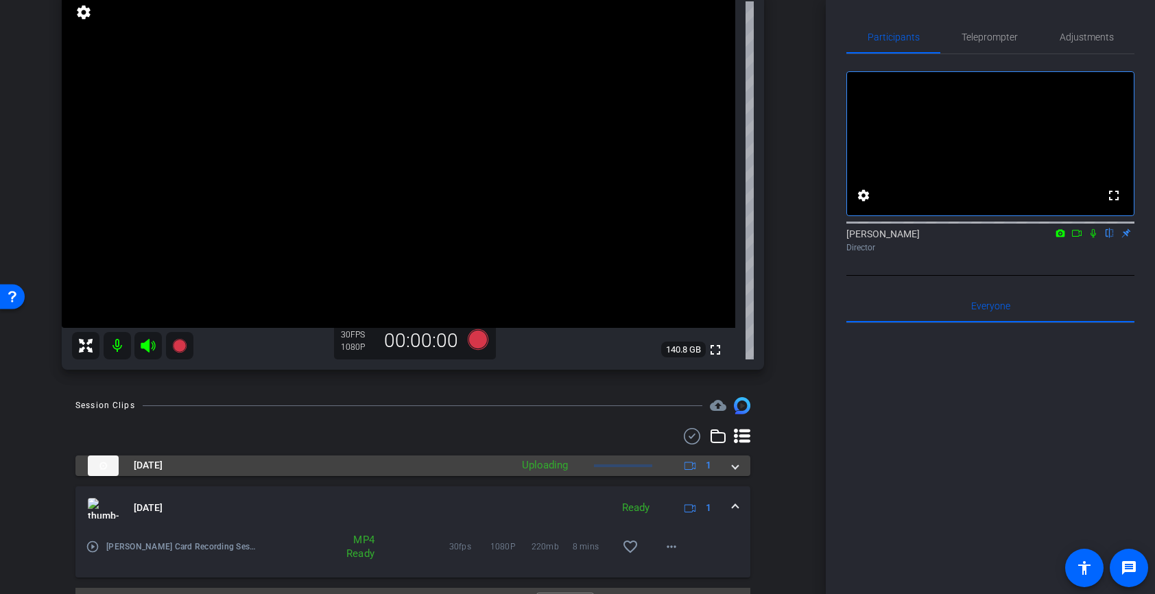
click at [738, 473] on mat-expansion-panel-header "[DATE] Uploading 1" at bounding box center [412, 466] width 675 height 21
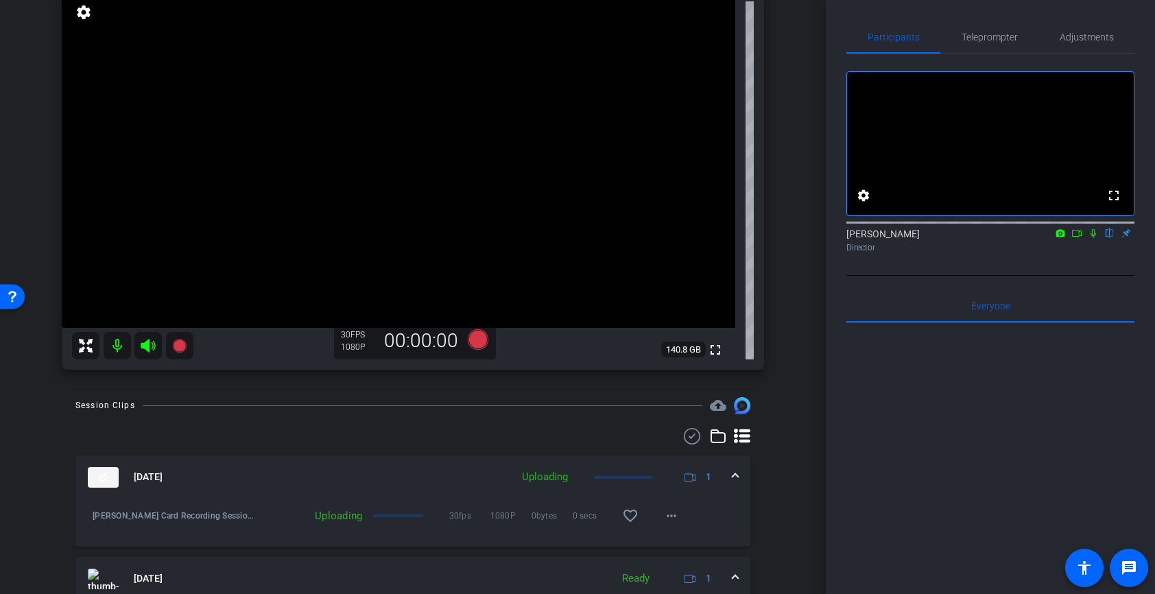
click at [736, 477] on span at bounding box center [735, 477] width 5 height 14
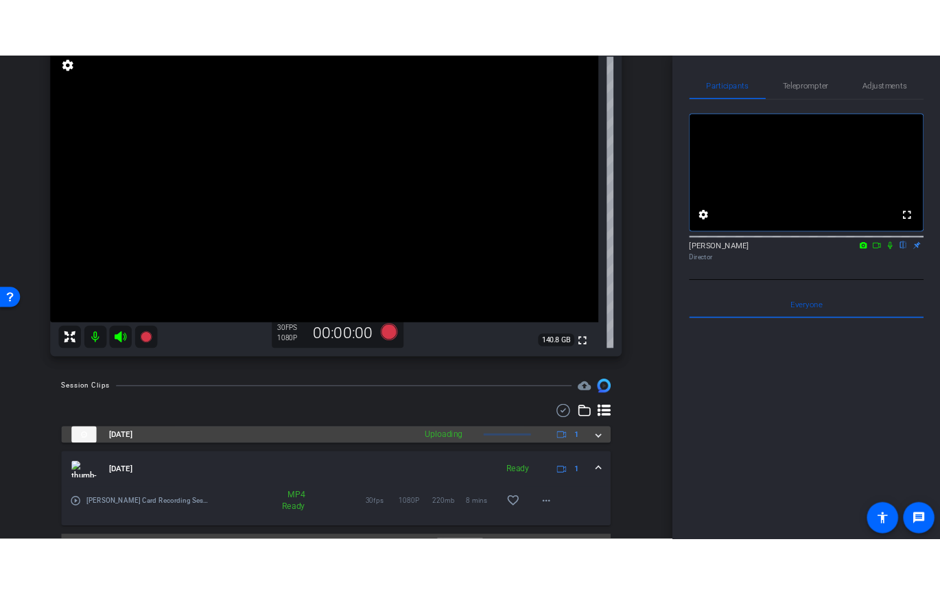
scroll to position [147, 0]
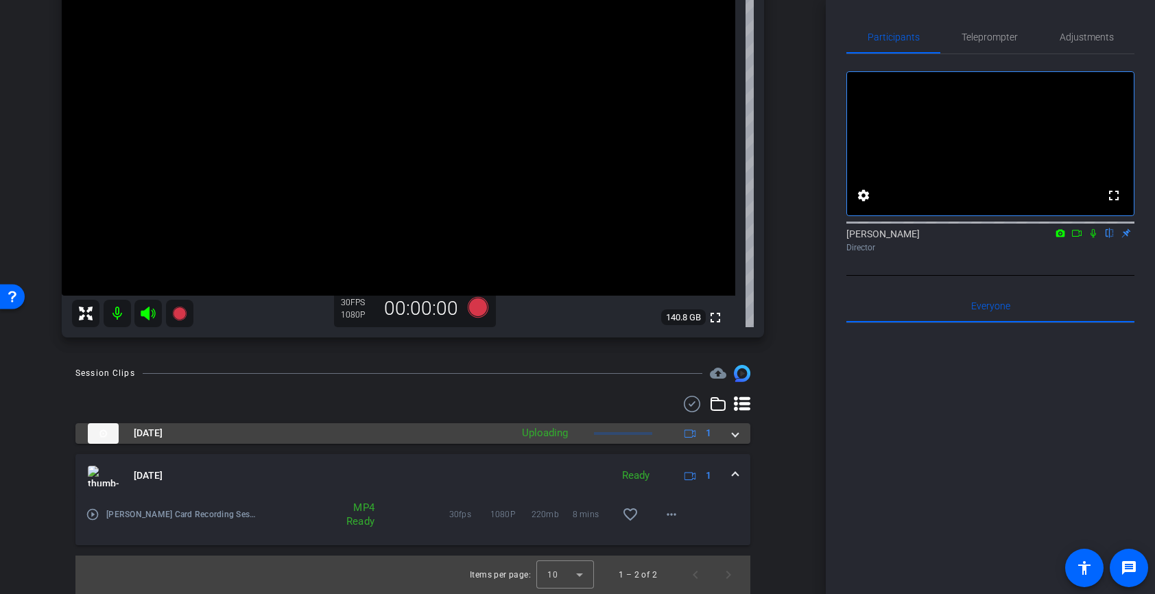
click at [469, 438] on mat-panel-title "[DATE]" at bounding box center [296, 433] width 416 height 21
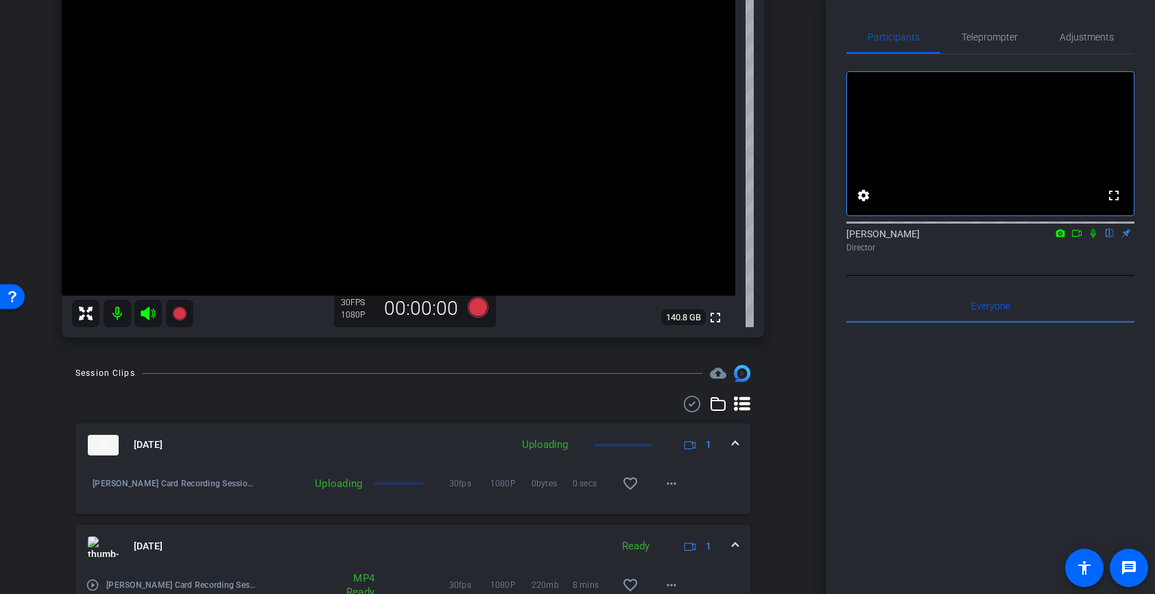
click at [460, 486] on span "30fps" at bounding box center [469, 484] width 41 height 14
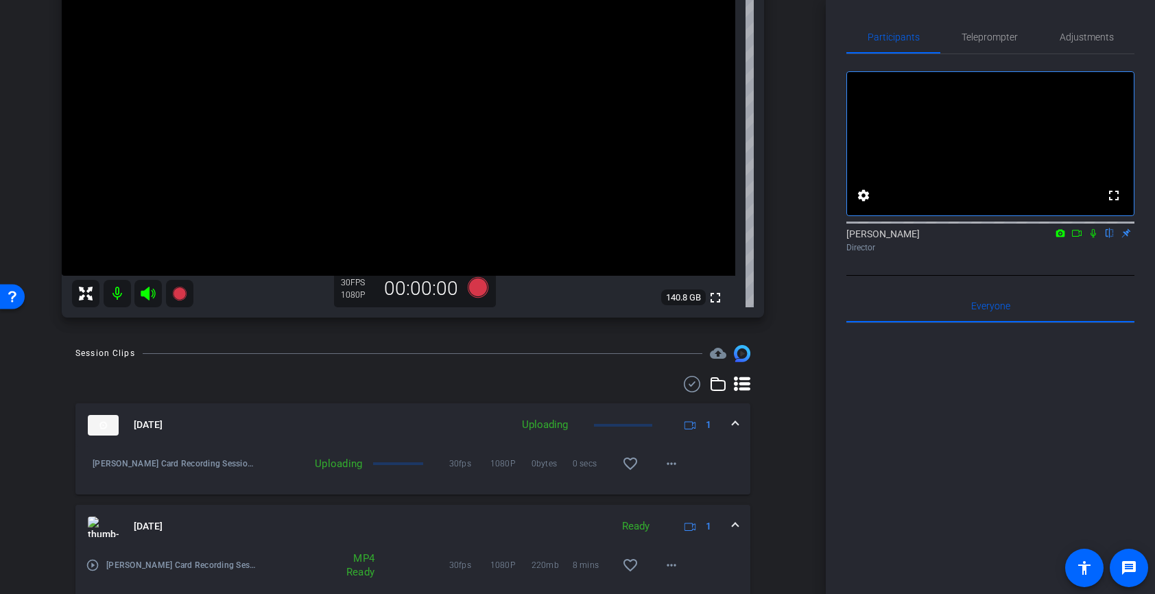
click at [475, 477] on div "30fps 1080P 0bytes 0 secs favorite_border more_horiz" at bounding box center [557, 463] width 260 height 33
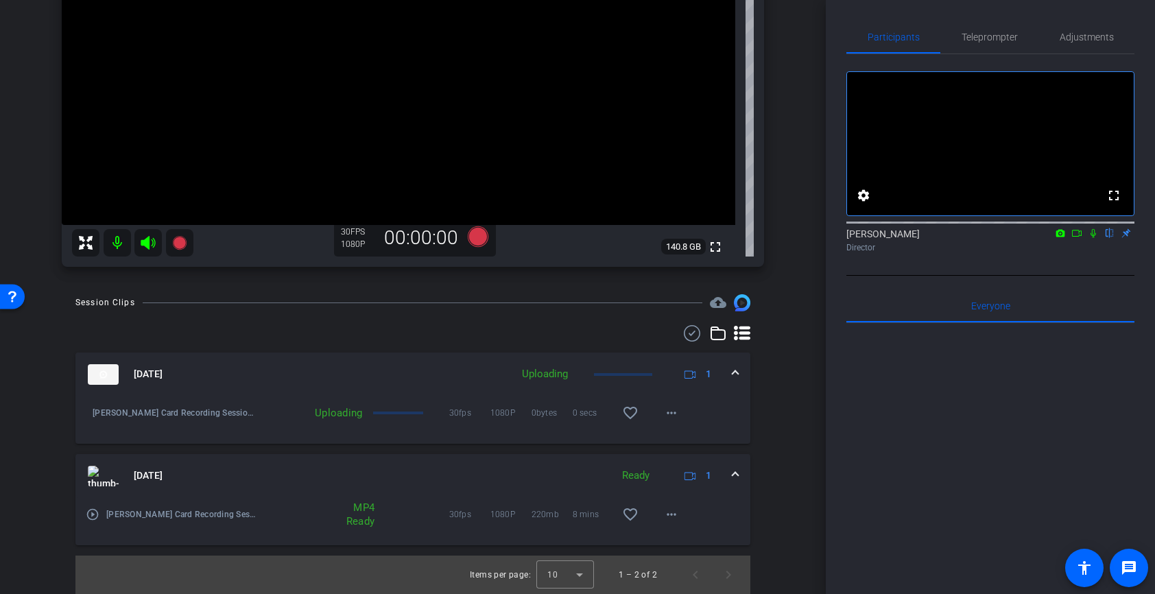
scroll to position [197, 0]
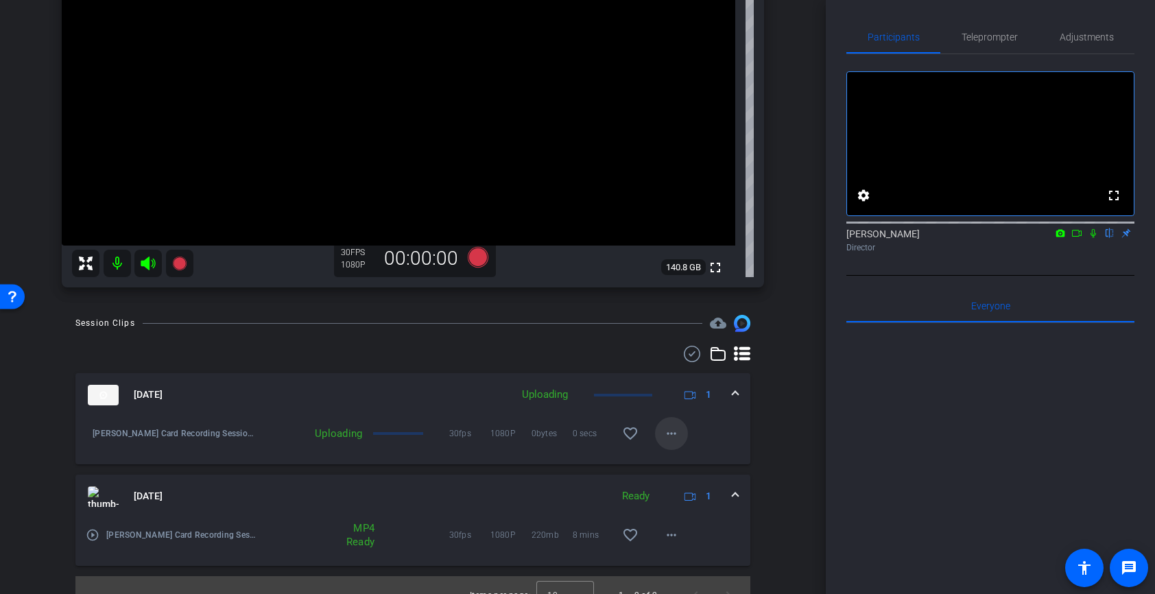
click at [675, 436] on mat-icon "more_horiz" at bounding box center [671, 433] width 16 height 16
click at [416, 473] on div at bounding box center [577, 297] width 1155 height 594
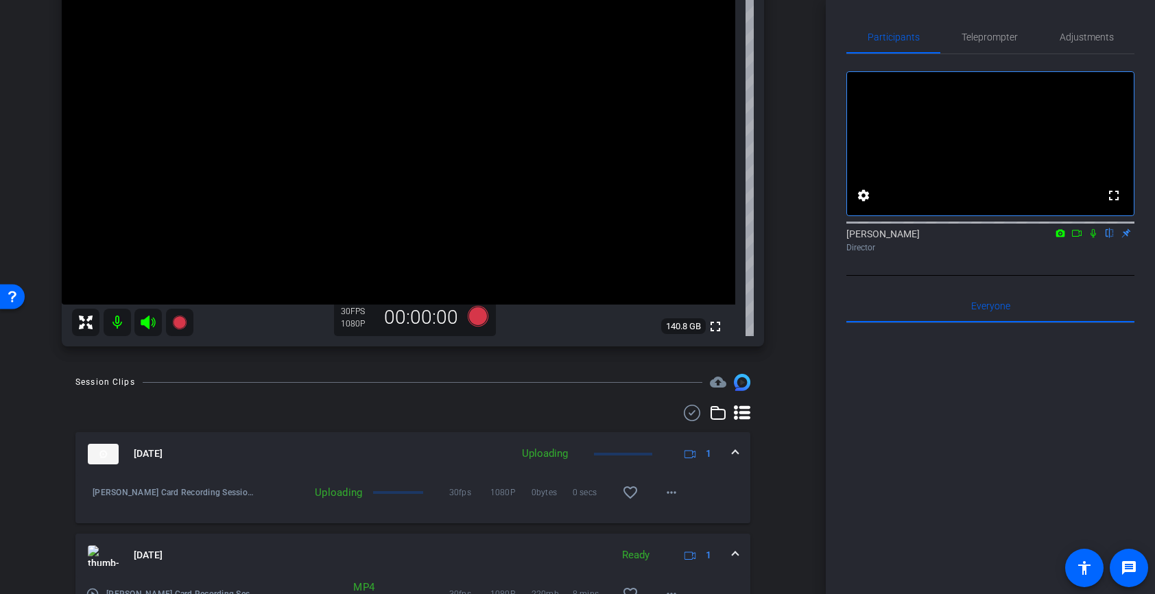
scroll to position [144, 0]
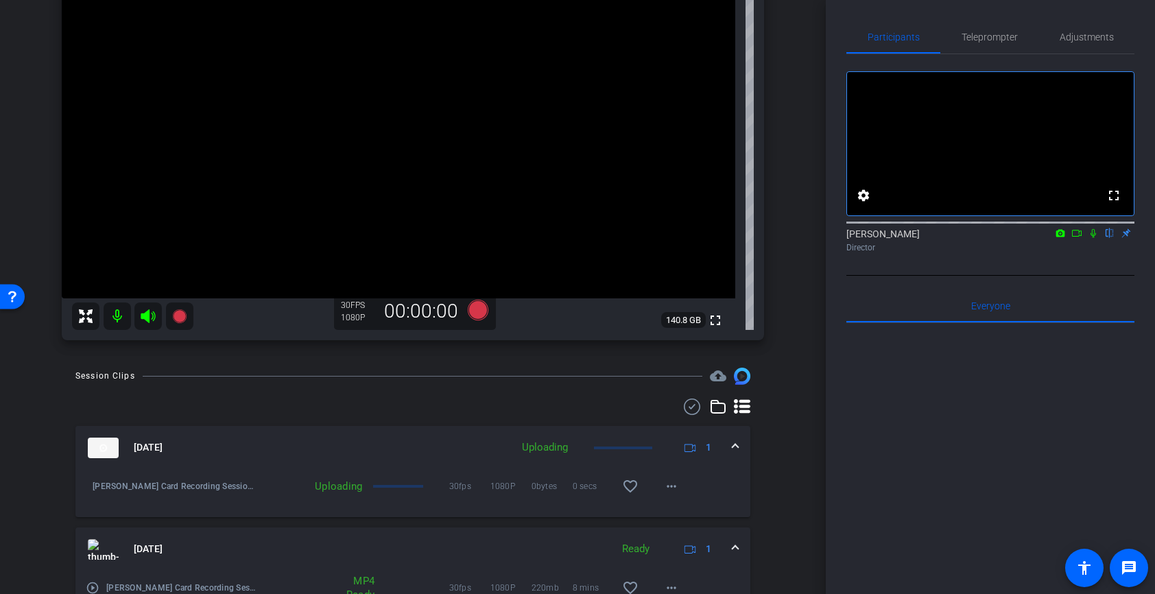
click at [305, 454] on mat-panel-title "[DATE]" at bounding box center [296, 448] width 416 height 21
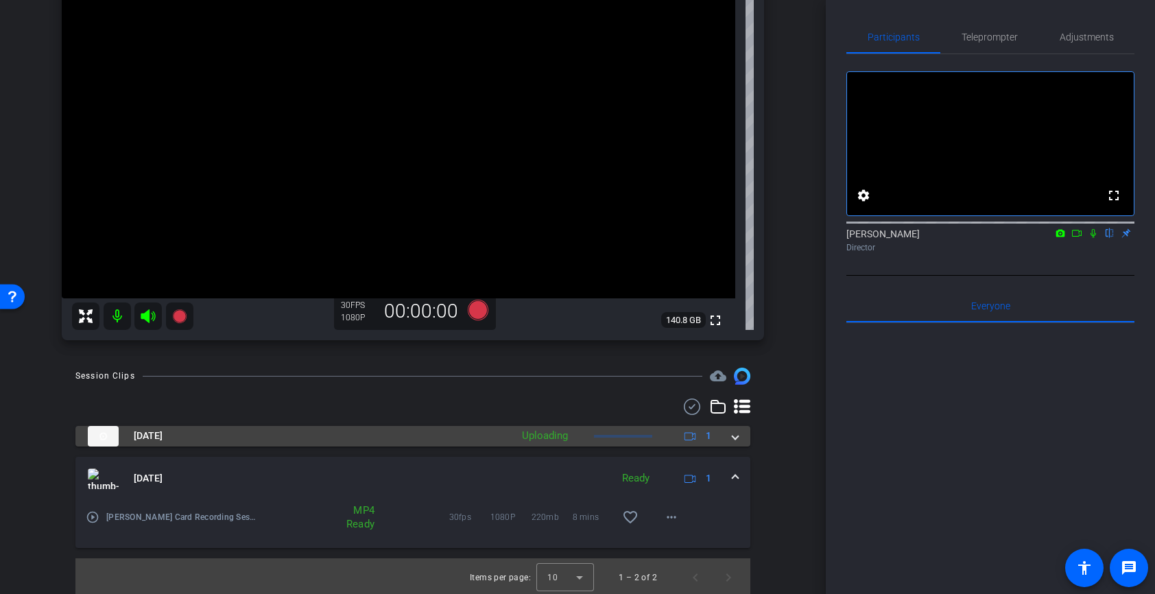
click at [296, 443] on mat-panel-title "[DATE]" at bounding box center [296, 436] width 416 height 21
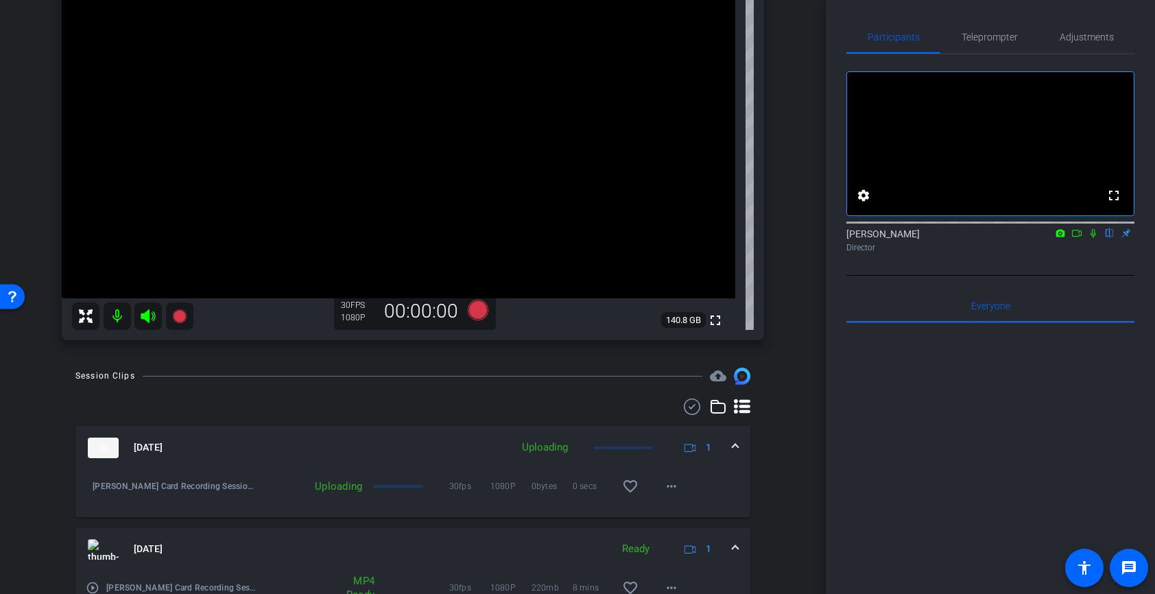
click at [296, 443] on mat-panel-title "[DATE]" at bounding box center [296, 448] width 416 height 21
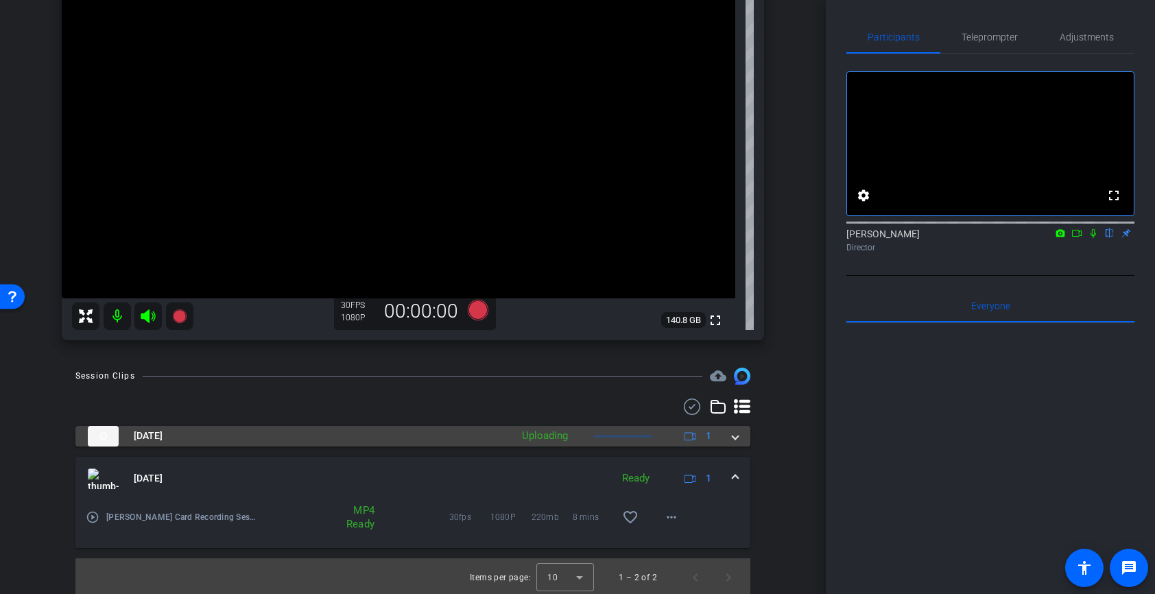
click at [291, 441] on mat-panel-title "[DATE]" at bounding box center [296, 436] width 416 height 21
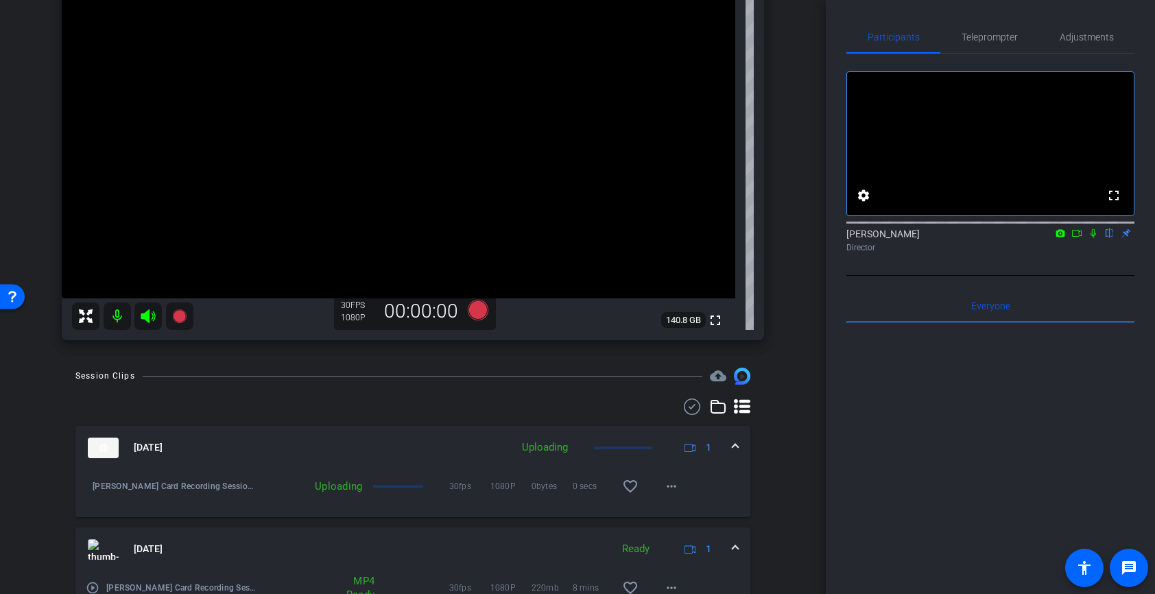
click at [258, 441] on mat-panel-title "[DATE]" at bounding box center [296, 448] width 416 height 21
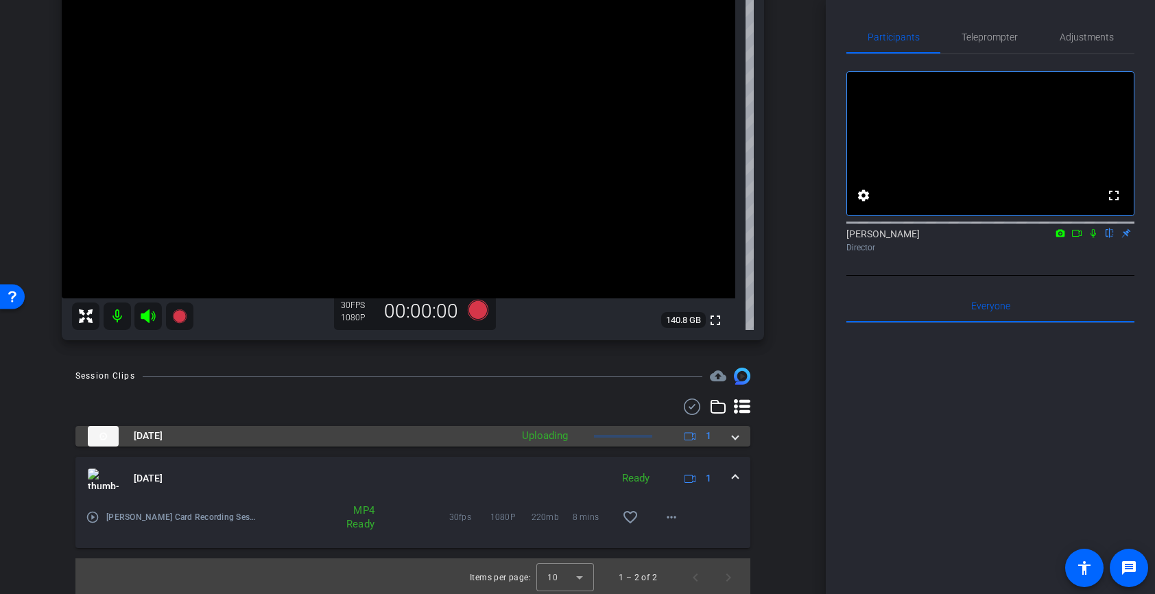
click at [257, 430] on mat-panel-title "[DATE]" at bounding box center [296, 436] width 416 height 21
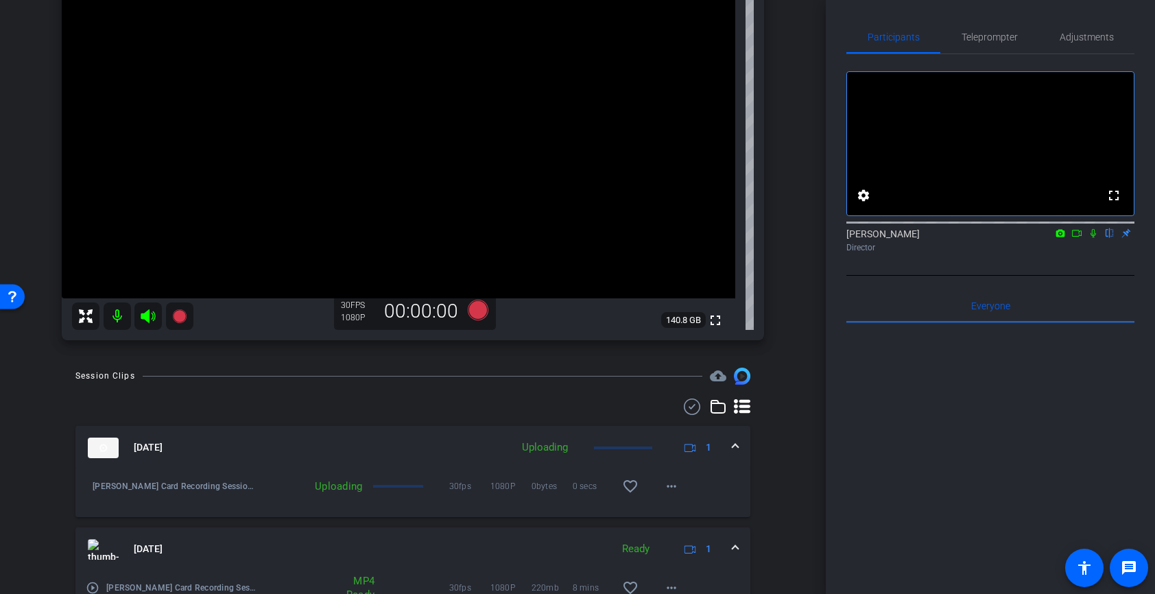
click at [257, 439] on mat-panel-title "[DATE]" at bounding box center [296, 448] width 416 height 21
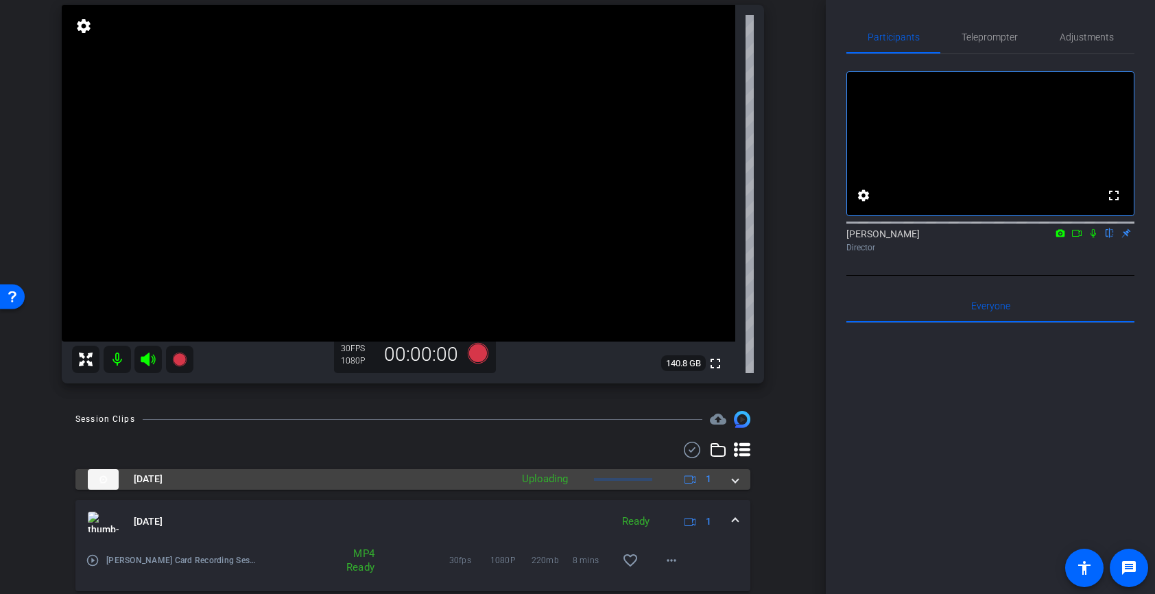
scroll to position [98, 0]
click at [257, 439] on div "Session Clips cloud_upload [DATE] Uploading 1 Kurtys Card Recording Session-[PE…" at bounding box center [412, 528] width 757 height 228
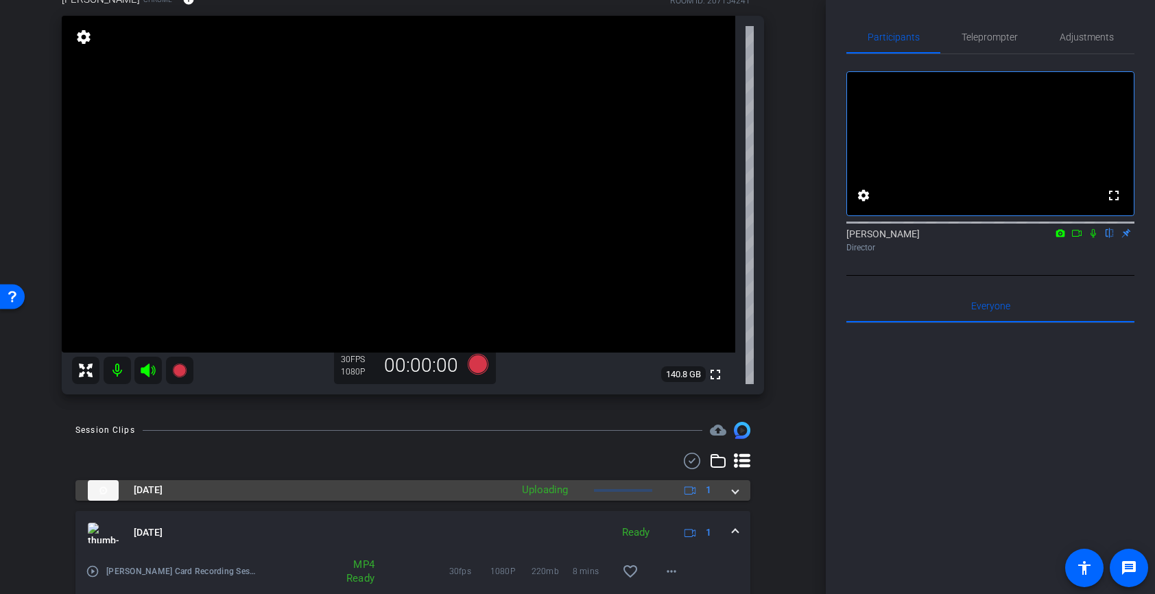
scroll to position [0, 0]
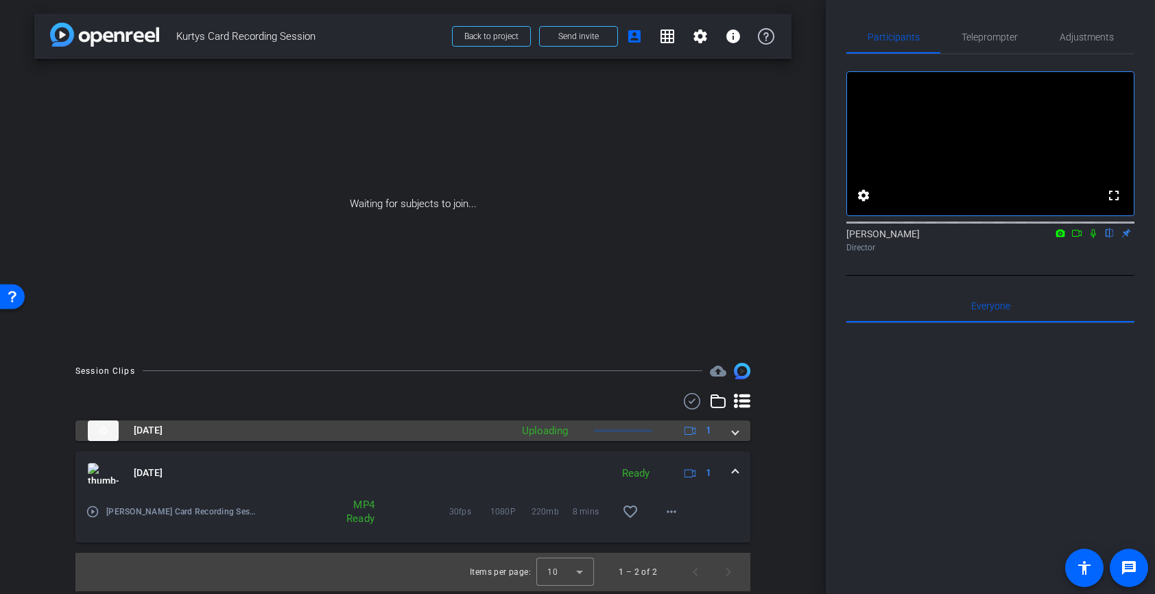
click at [733, 437] on span at bounding box center [735, 430] width 5 height 14
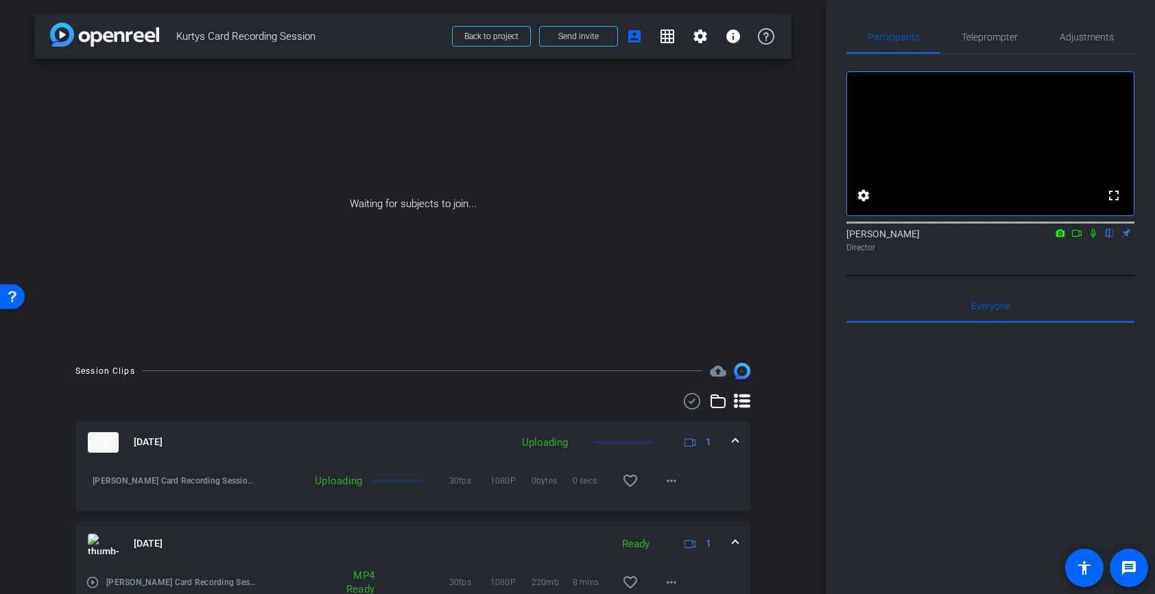
click at [1079, 238] on icon at bounding box center [1077, 233] width 11 height 10
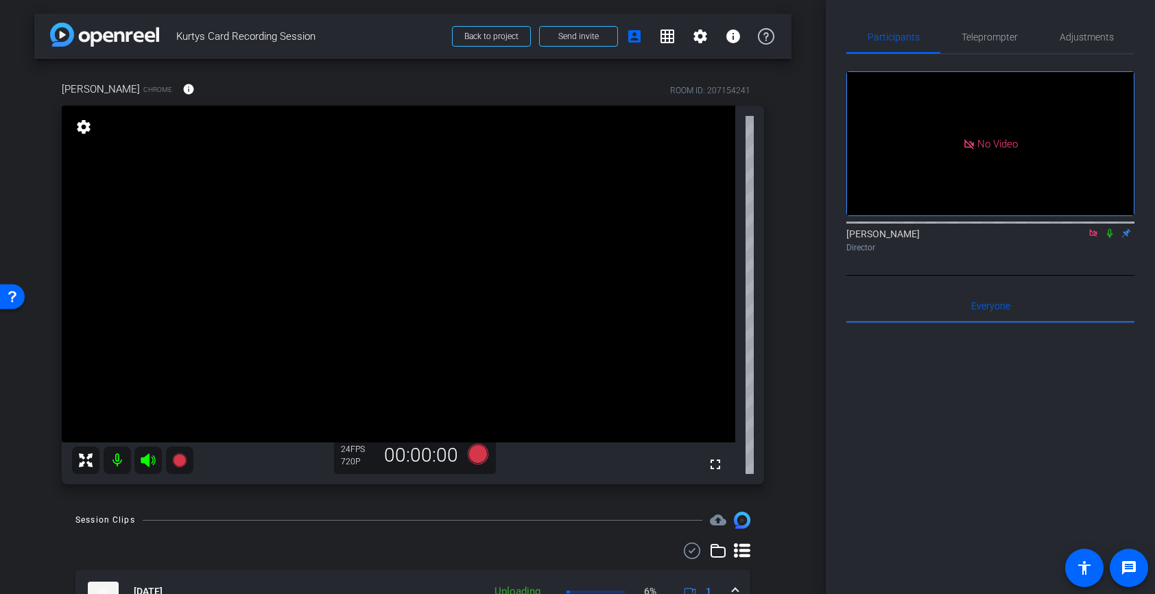
click at [1094, 237] on icon at bounding box center [1094, 233] width 8 height 8
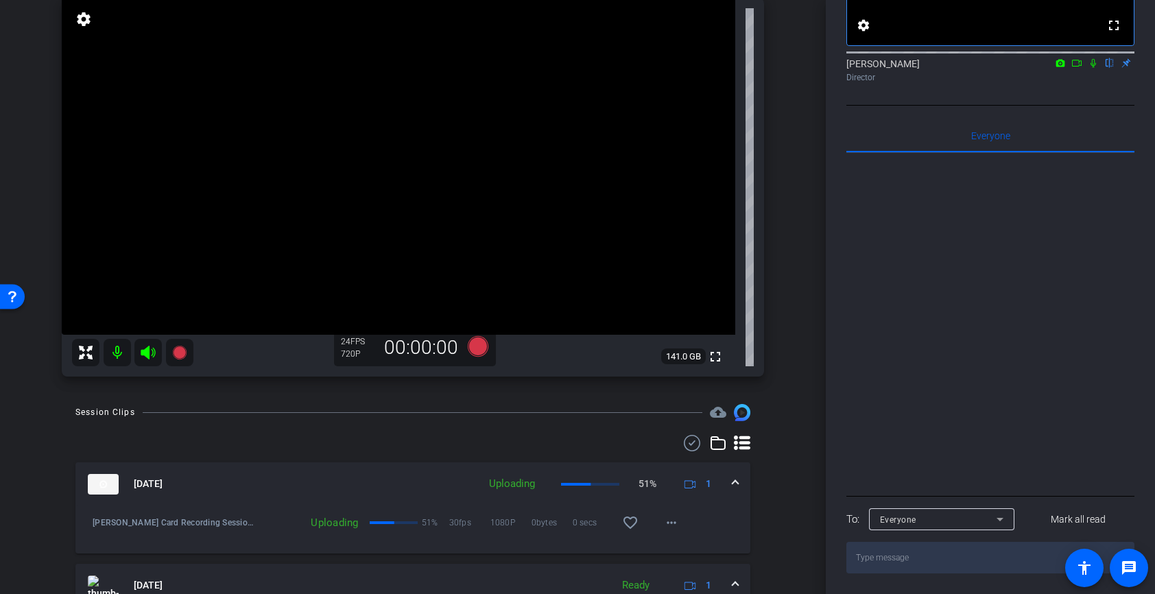
scroll to position [126, 0]
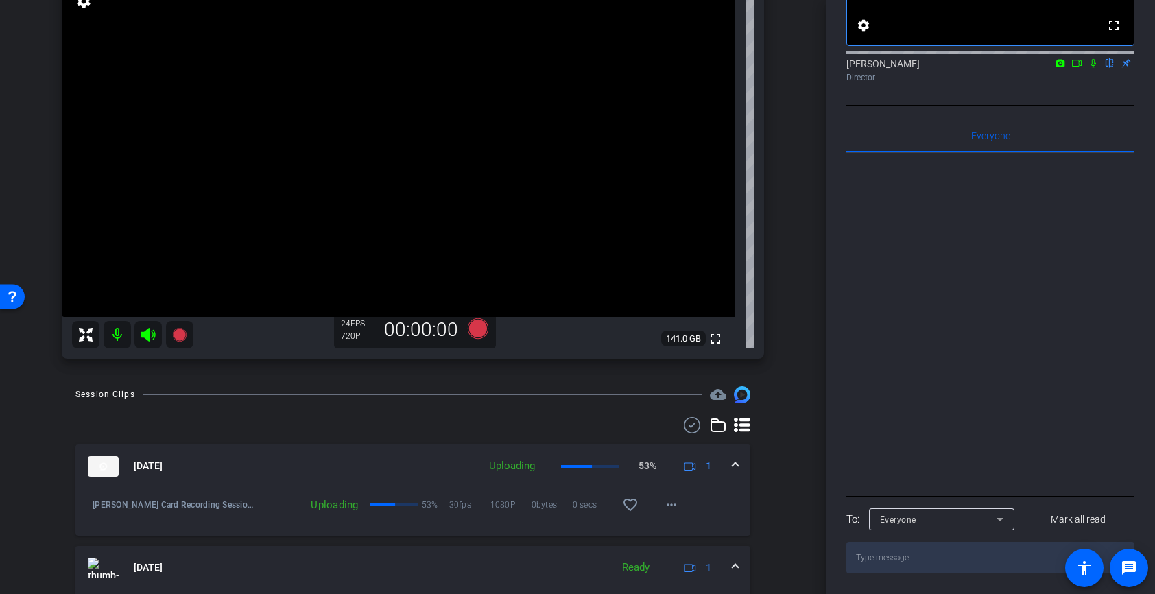
click at [736, 462] on span at bounding box center [735, 466] width 5 height 14
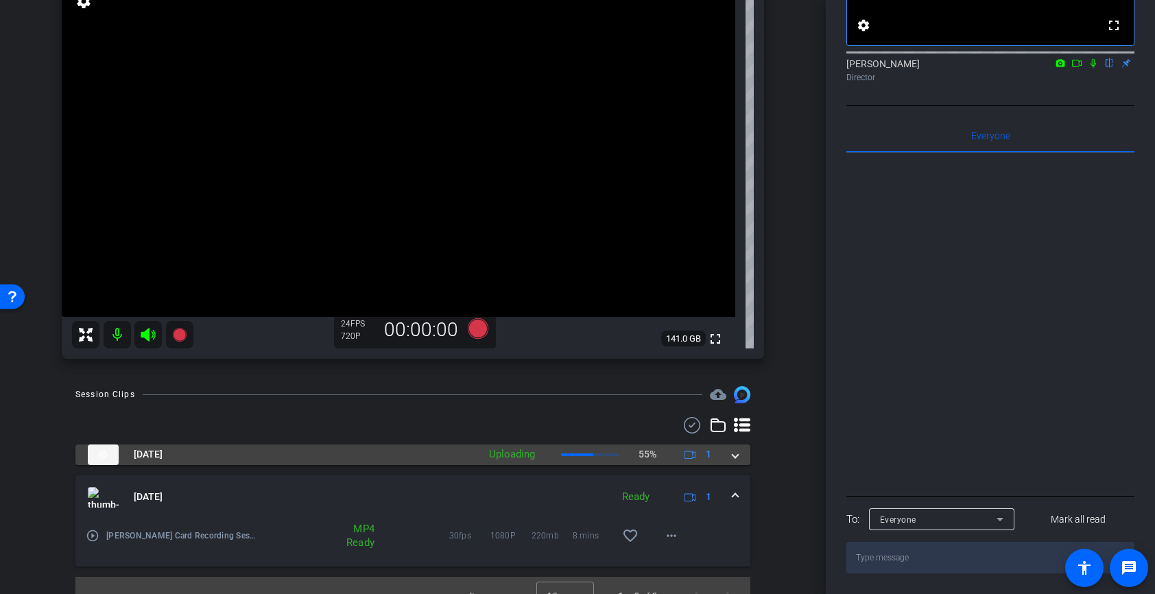
click at [736, 462] on mat-expansion-panel-header "[DATE] Uploading 55% 1" at bounding box center [412, 455] width 675 height 21
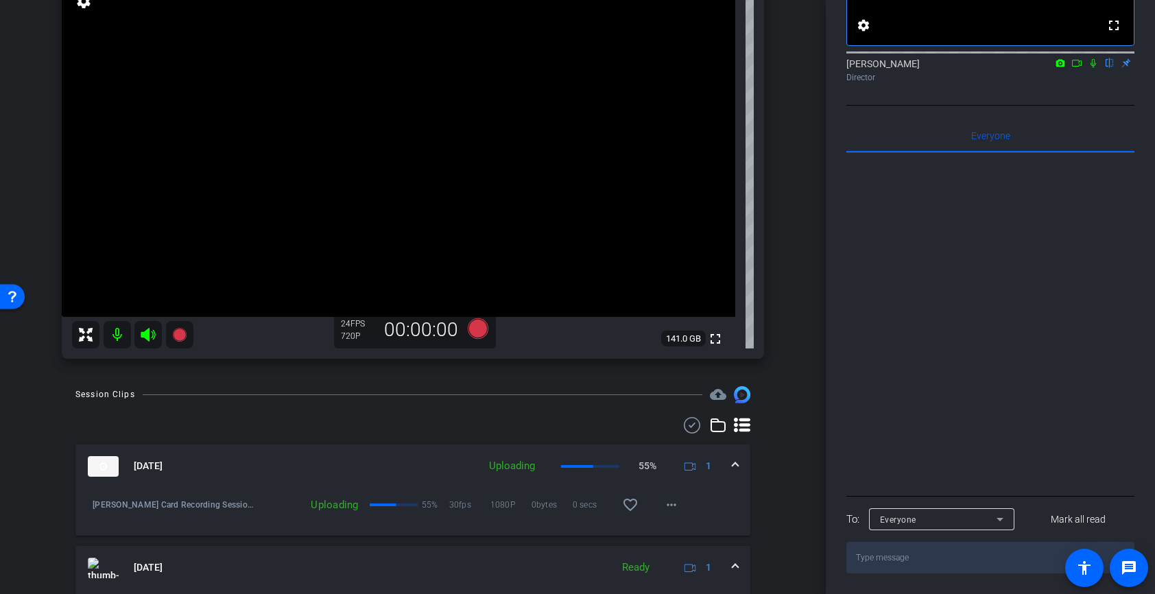
click at [412, 473] on mat-panel-title "[DATE]" at bounding box center [280, 466] width 384 height 21
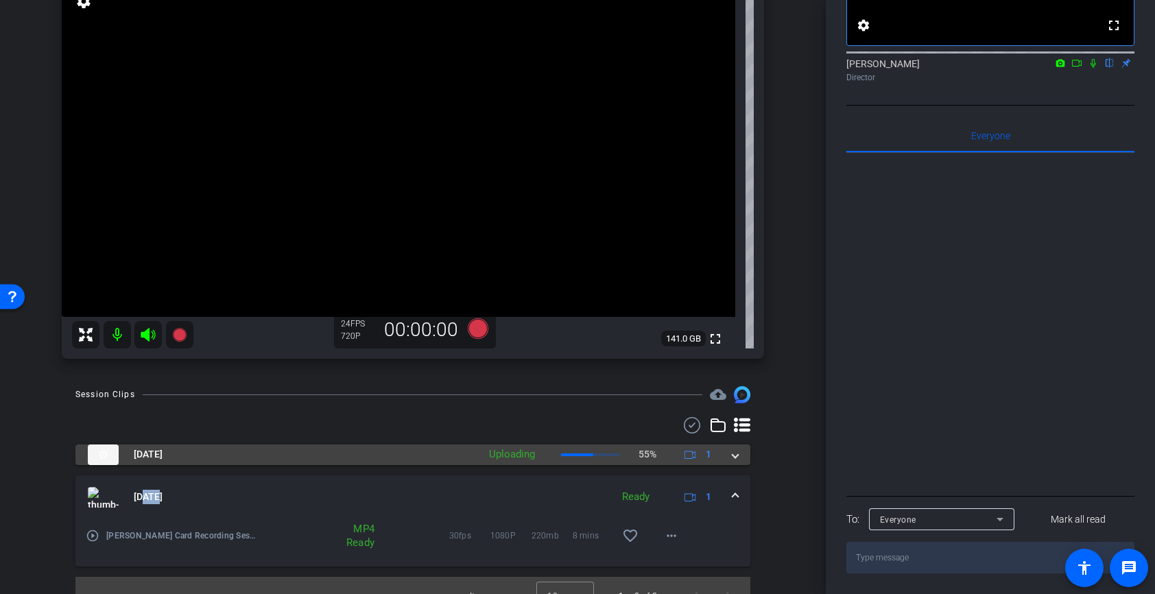
click at [412, 473] on div "[DATE] Uploading 55% 1 Kurtys Card Recording Session-[PERSON_NAME]-2025-09-18-0…" at bounding box center [412, 506] width 675 height 122
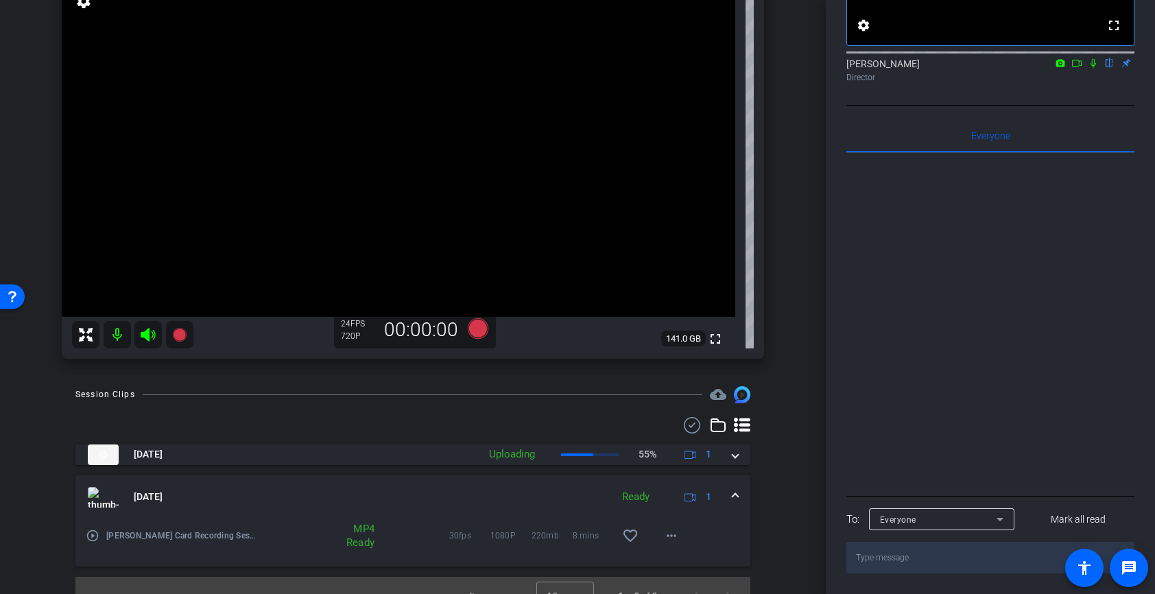
click at [400, 469] on div "[DATE] Uploading 55% 1 Kurtys Card Recording Session-[PERSON_NAME]-2025-09-18-0…" at bounding box center [412, 506] width 675 height 122
click at [334, 486] on mat-expansion-panel-header "[DATE] Ready 1" at bounding box center [412, 497] width 675 height 44
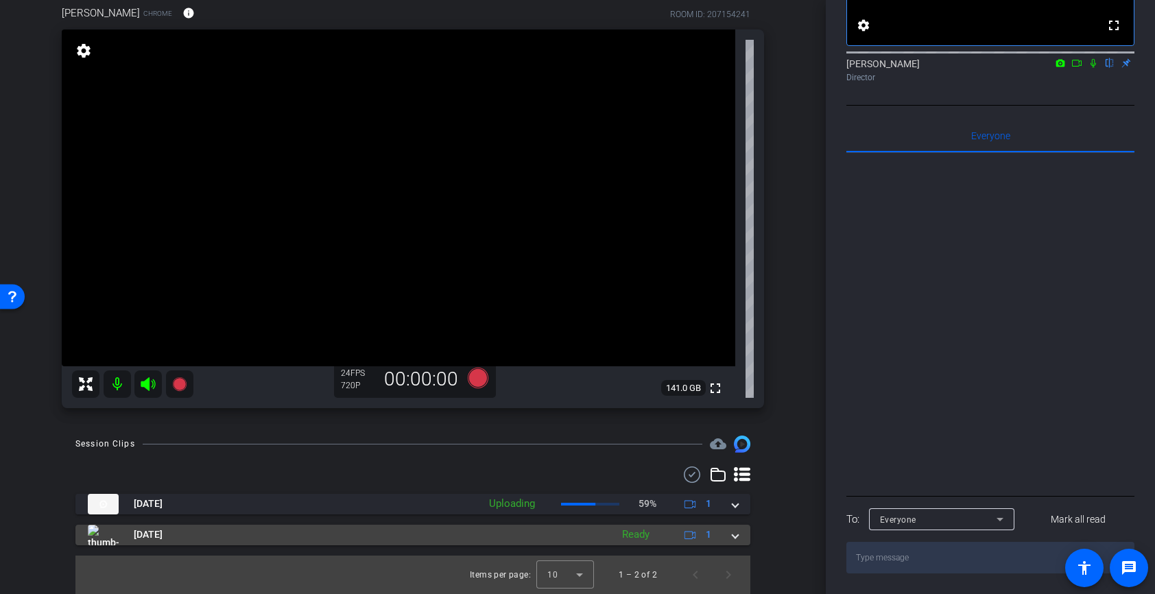
scroll to position [76, 0]
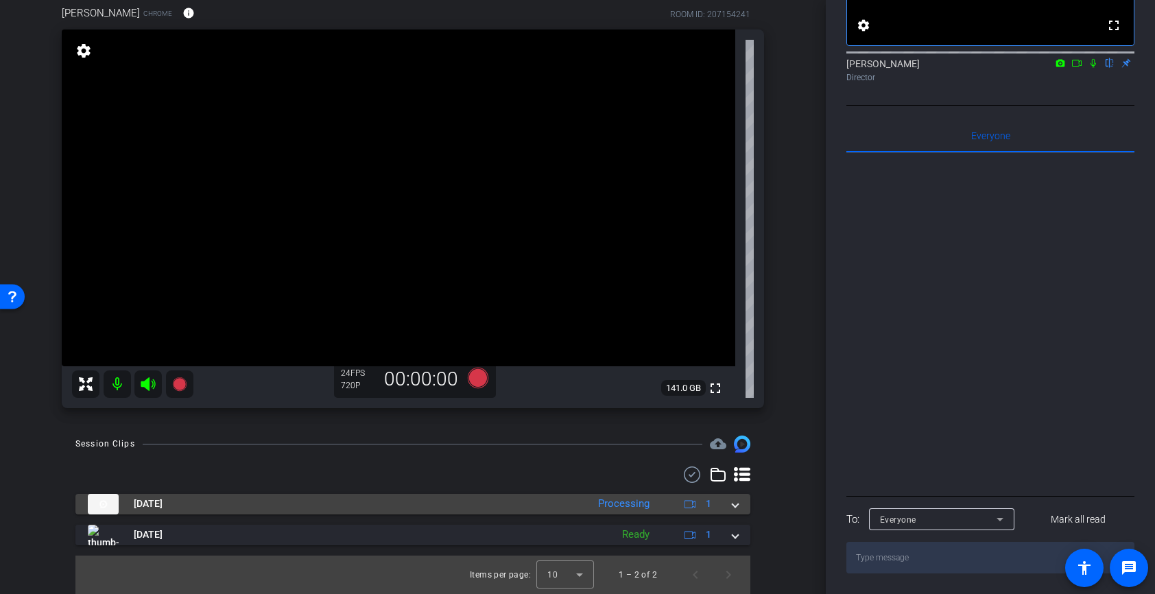
click at [364, 504] on mat-panel-title "[DATE]" at bounding box center [334, 504] width 493 height 21
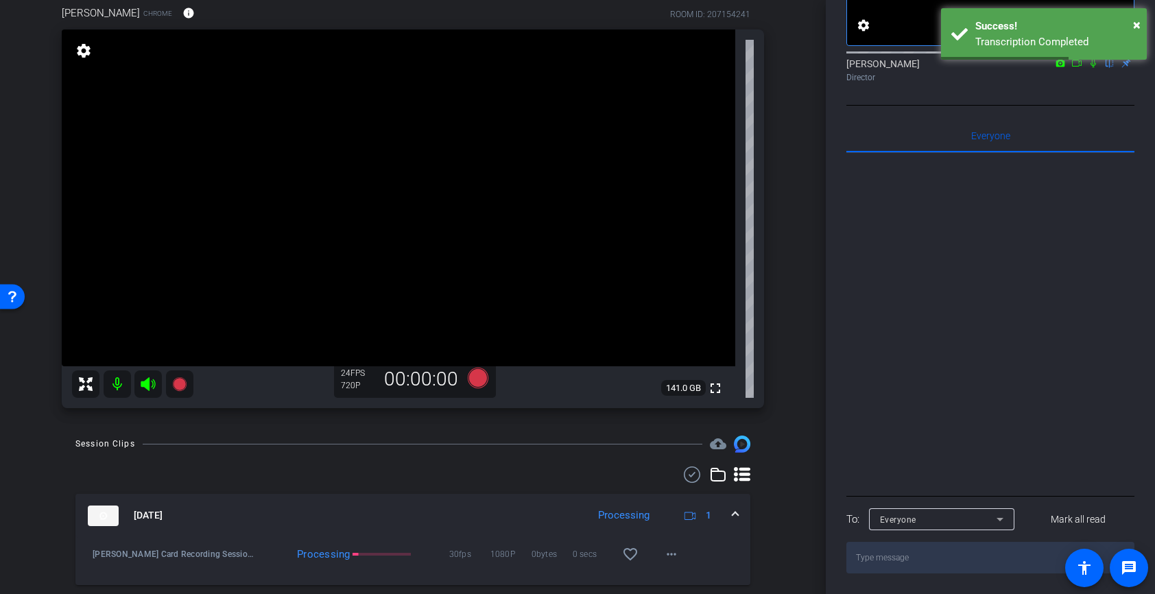
click at [364, 504] on mat-expansion-panel-header "[DATE] Processing 1" at bounding box center [412, 516] width 675 height 44
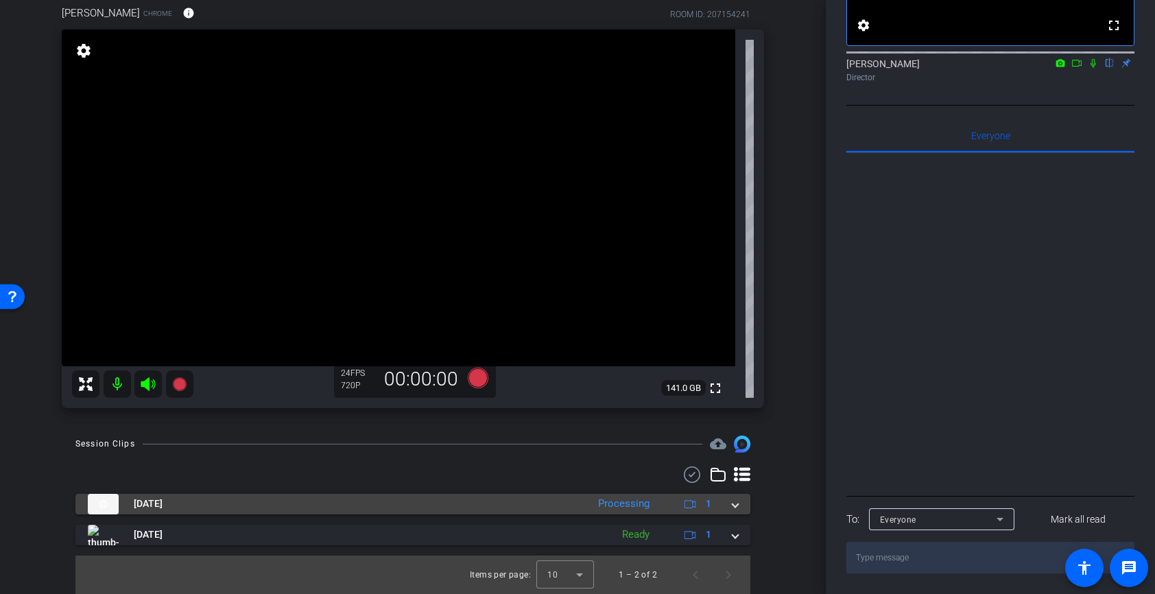
click at [364, 504] on mat-panel-title "[DATE]" at bounding box center [334, 504] width 493 height 21
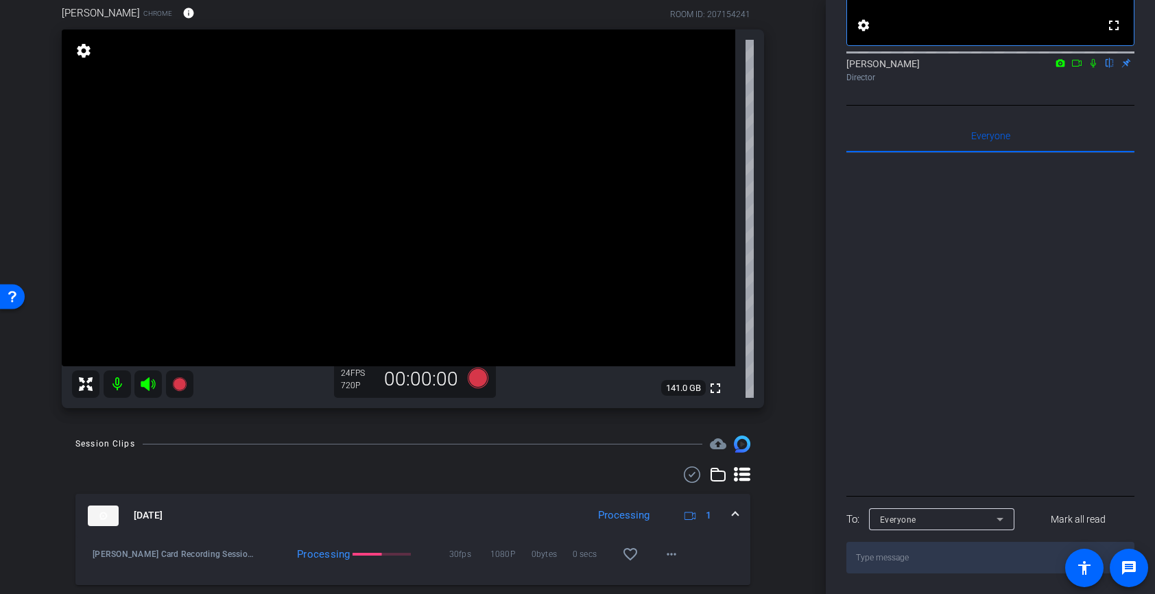
click at [364, 504] on mat-expansion-panel-header "[DATE] Processing 1" at bounding box center [412, 516] width 675 height 44
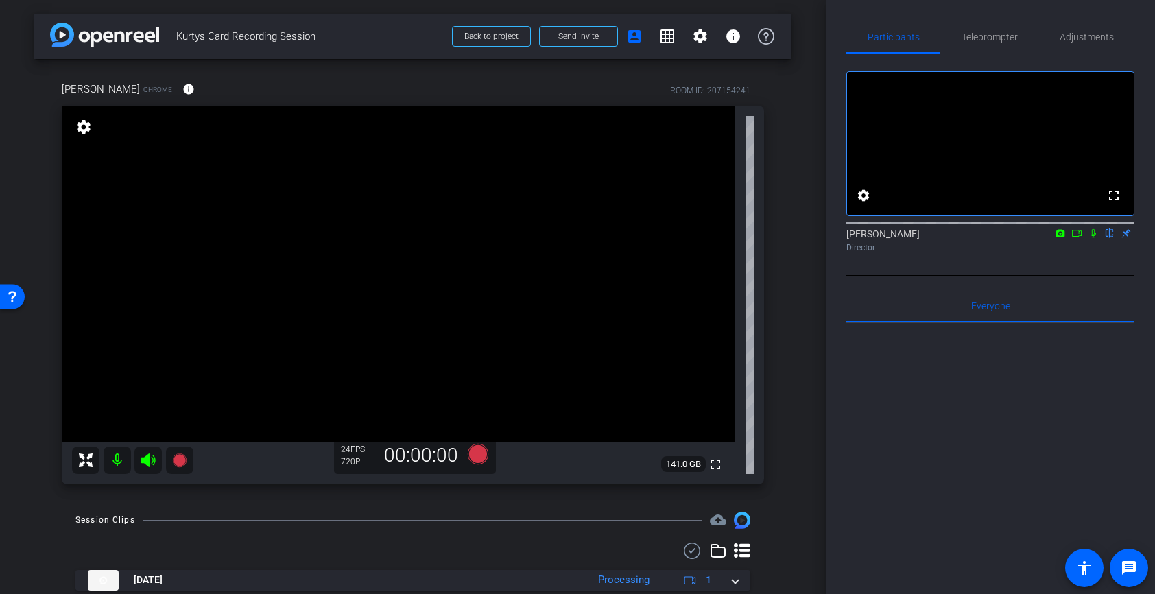
scroll to position [55, 0]
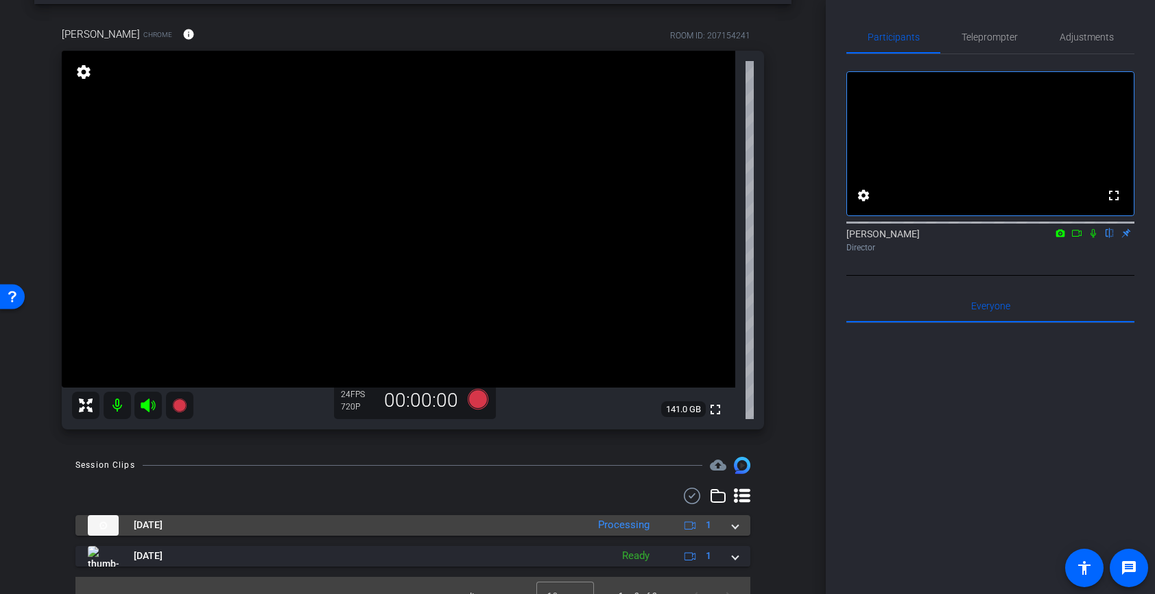
click at [532, 528] on mat-panel-title "[DATE]" at bounding box center [334, 525] width 493 height 21
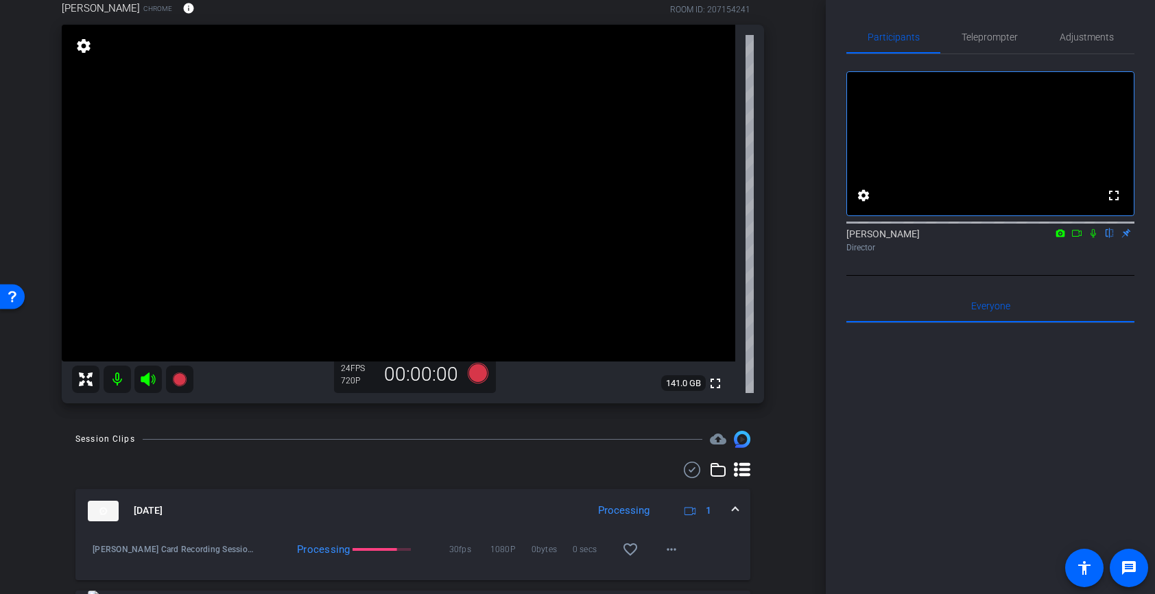
scroll to position [82, 0]
click at [480, 505] on mat-panel-title "[DATE]" at bounding box center [334, 509] width 493 height 21
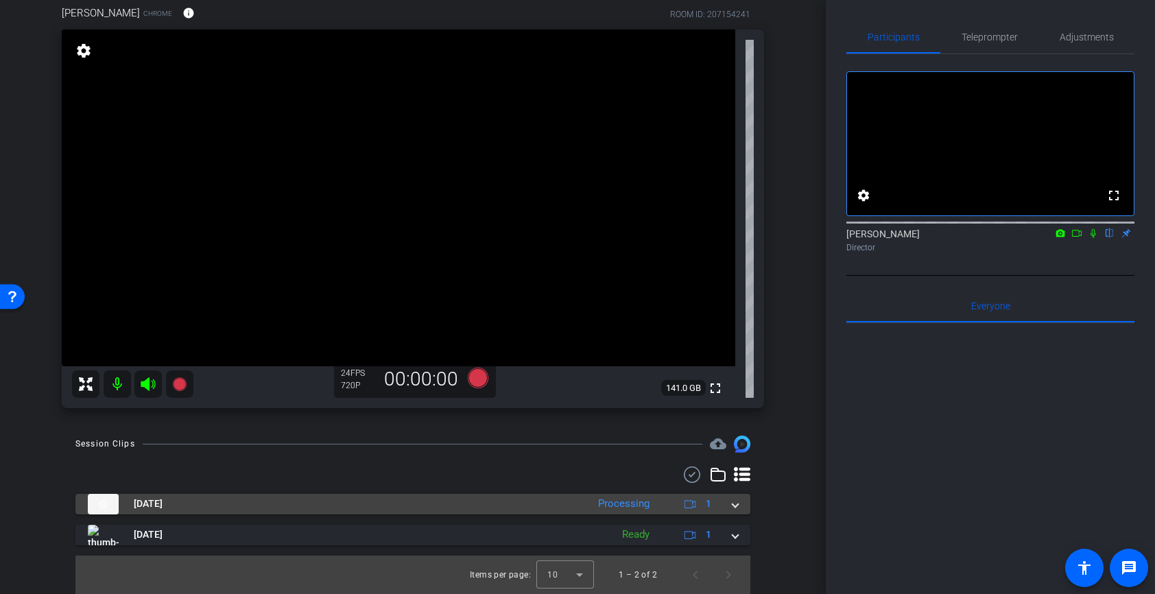
click at [480, 505] on mat-panel-title "[DATE]" at bounding box center [334, 504] width 493 height 21
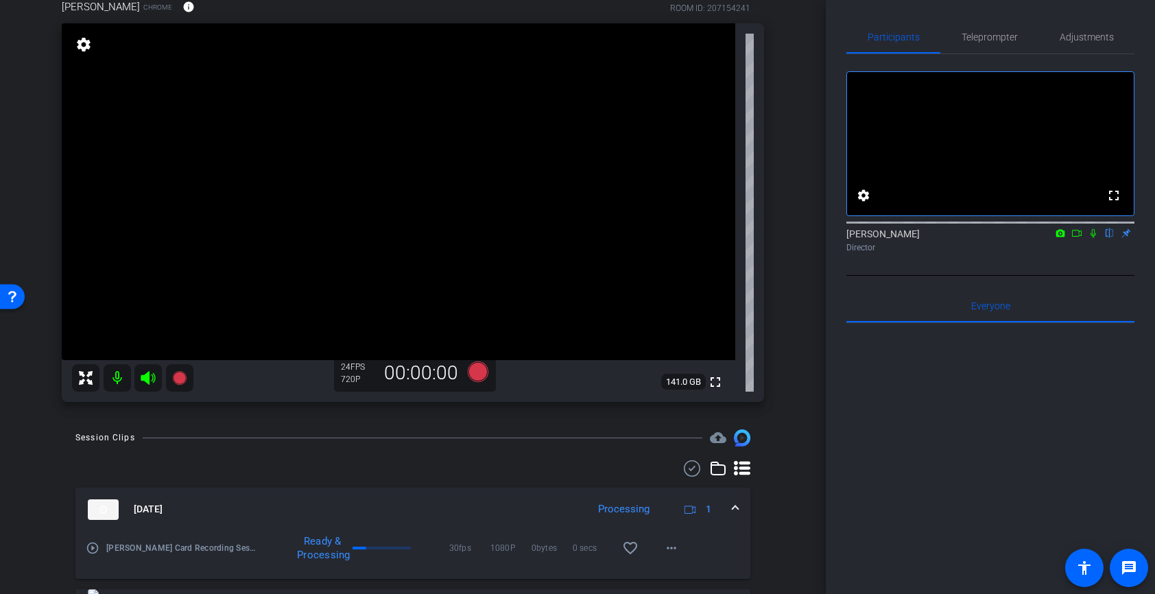
click at [424, 502] on mat-panel-title "[DATE]" at bounding box center [334, 509] width 493 height 21
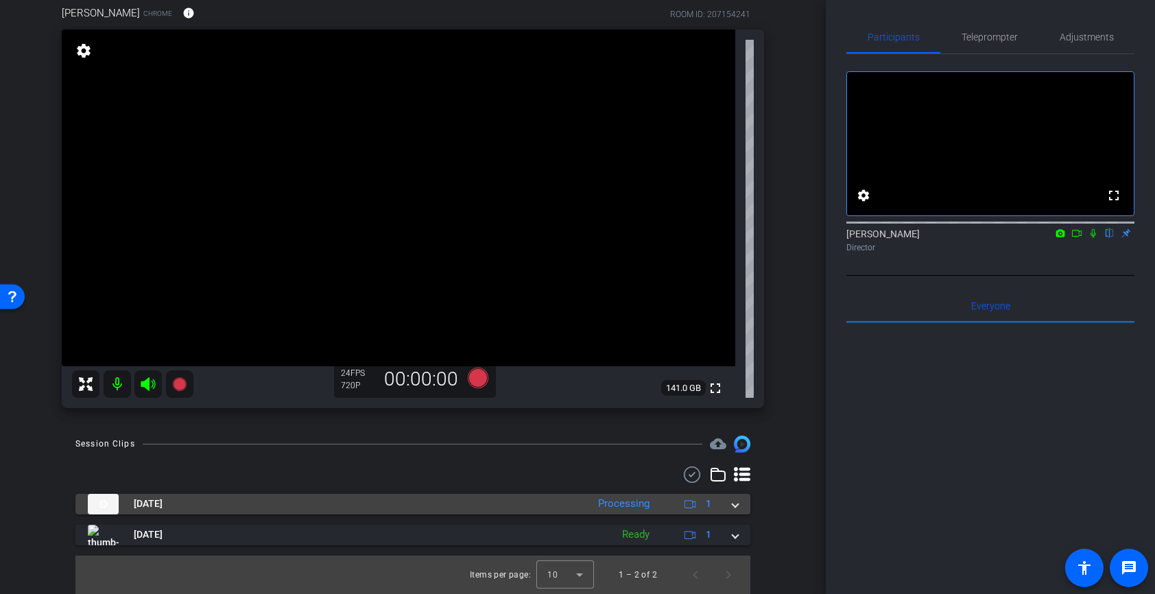
scroll to position [76, 0]
